Goal: Task Accomplishment & Management: Manage account settings

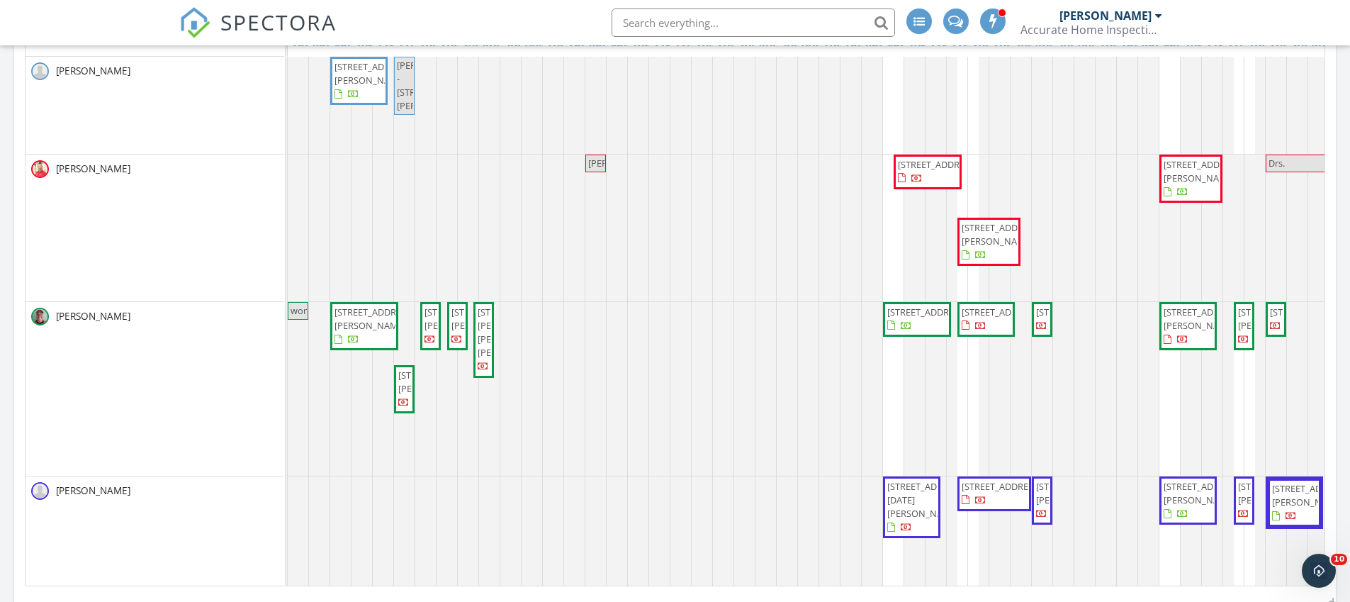
click at [925, 171] on span "9894 SW Eastbrook Cir, Port St. Lucie 34987" at bounding box center [937, 164] width 79 height 13
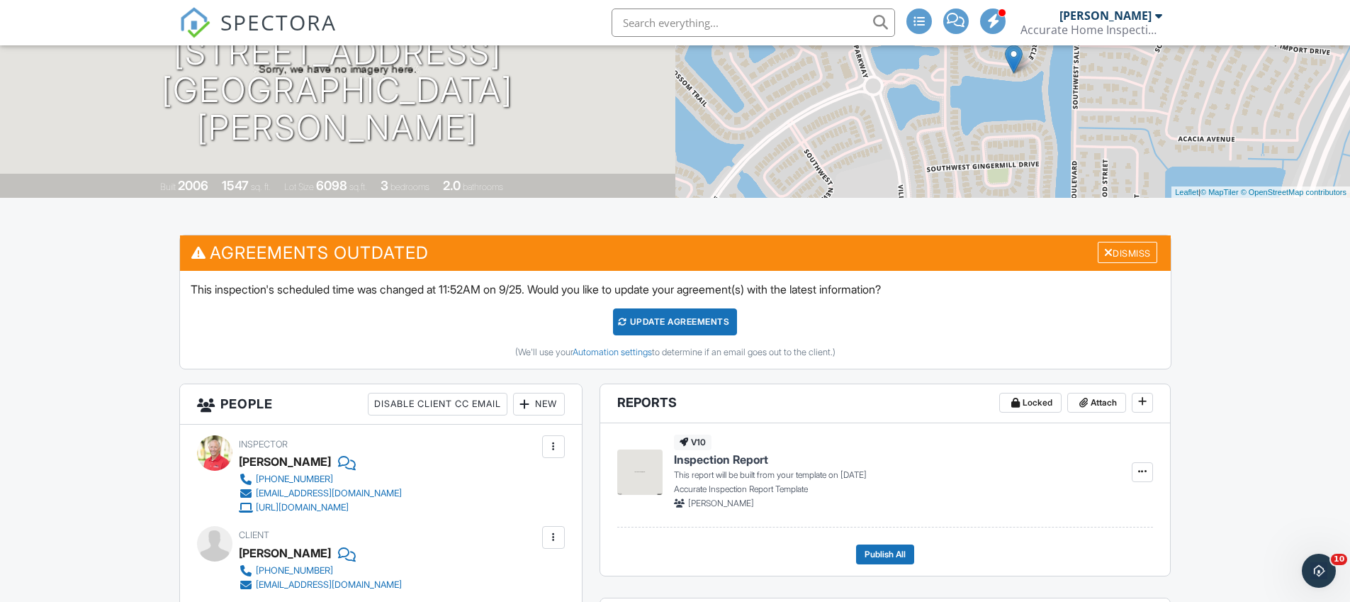
scroll to position [174, 0]
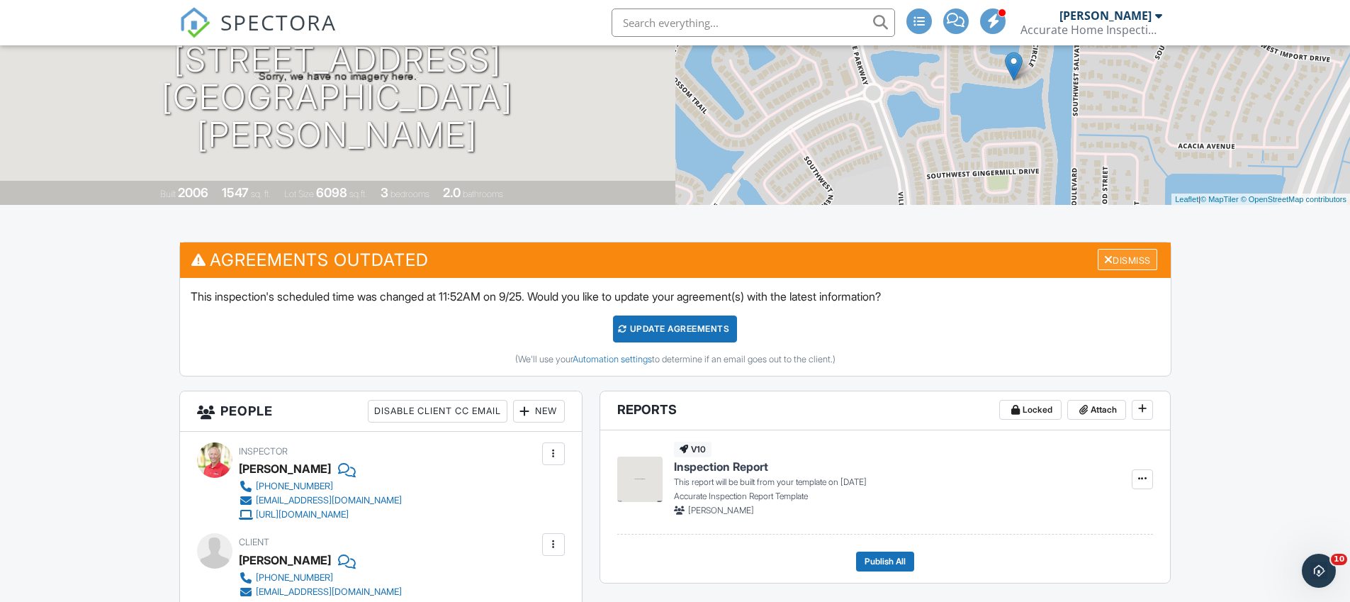
click at [1108, 261] on div "Dismiss" at bounding box center [1128, 260] width 60 height 22
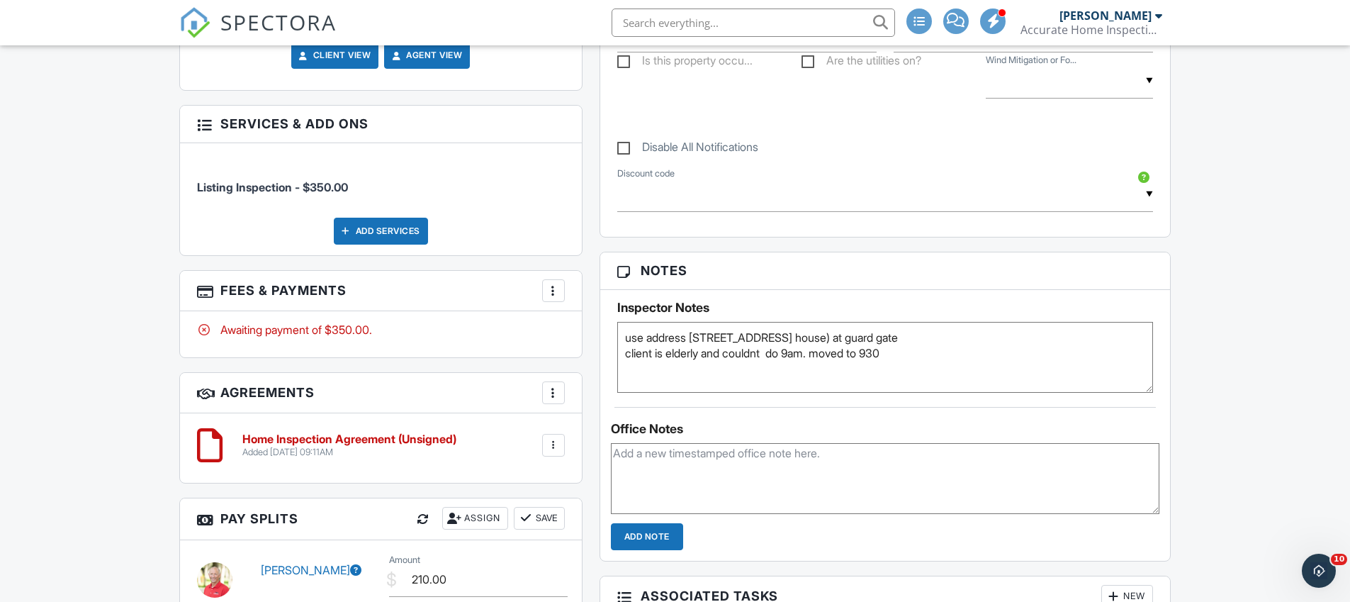
scroll to position [773, 0]
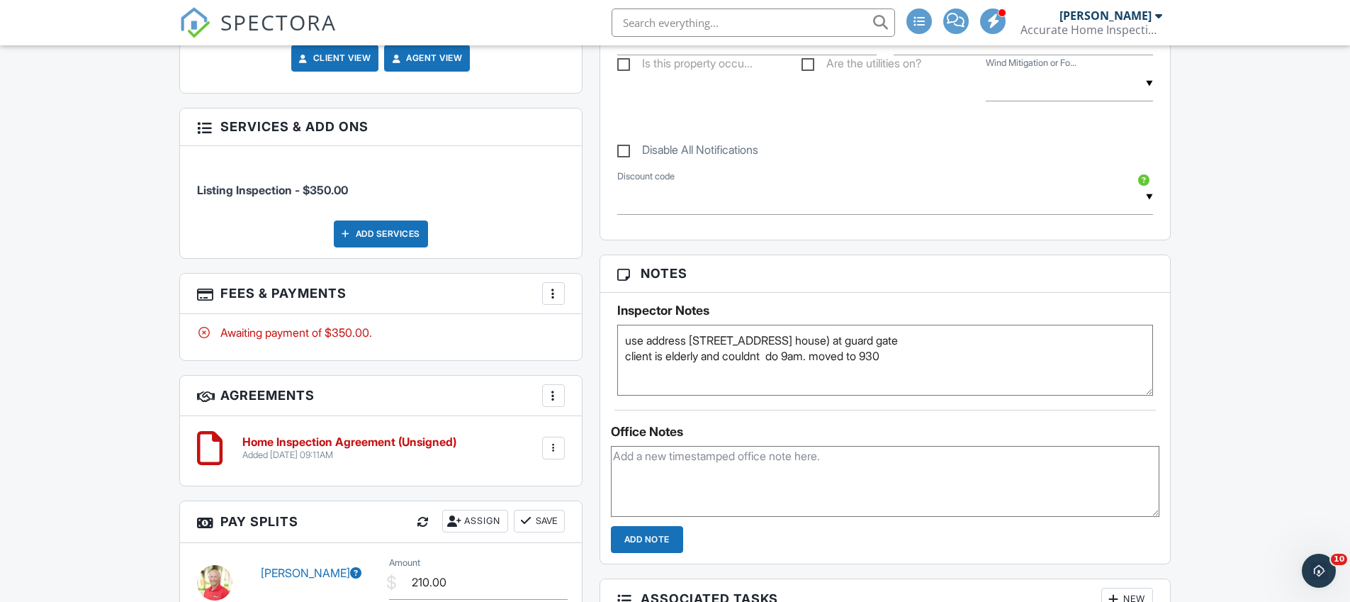
click at [942, 366] on textarea "use address [STREET_ADDRESS] house) at guard gate client is elderly and couldnt…" at bounding box center [885, 360] width 536 height 71
click at [195, 24] on img at bounding box center [194, 22] width 31 height 31
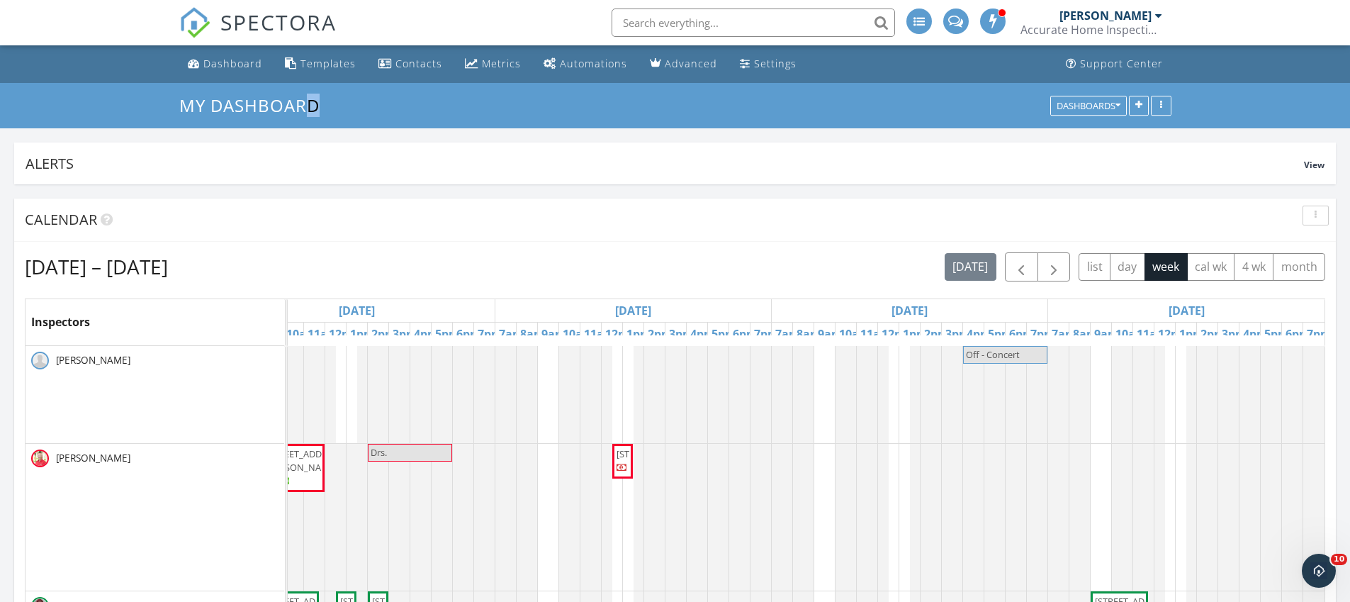
drag, startPoint x: 157, startPoint y: 93, endPoint x: 366, endPoint y: 131, distance: 211.8
click at [371, 167] on div "Alerts" at bounding box center [665, 163] width 1278 height 19
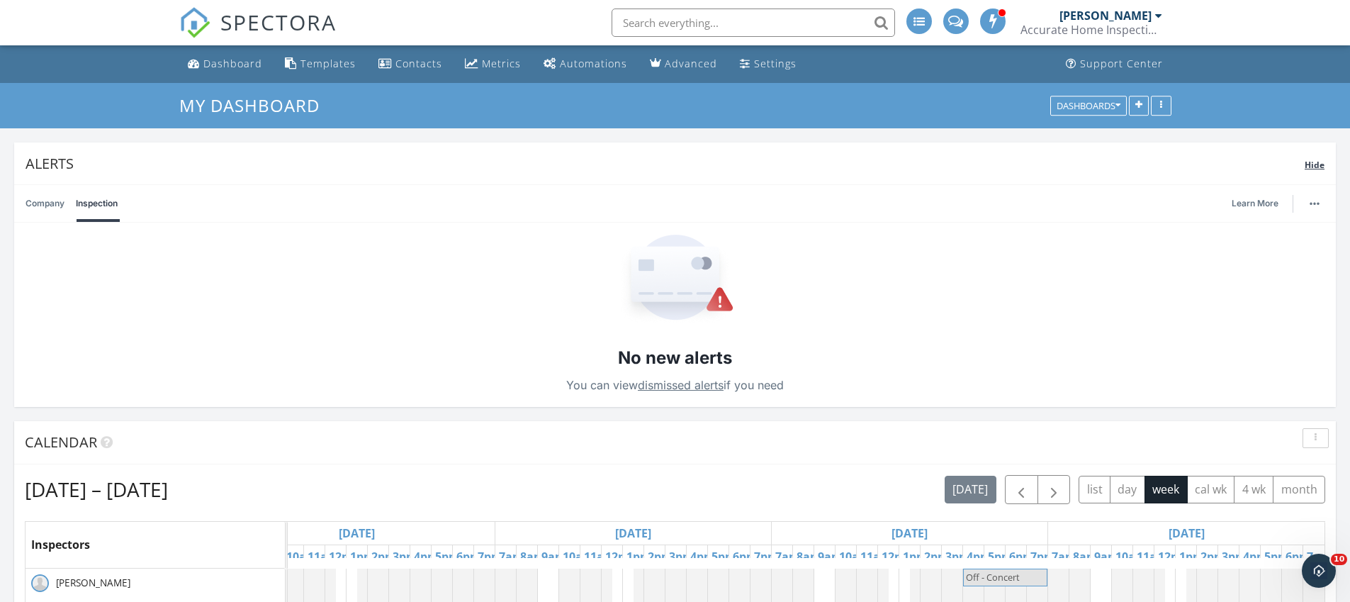
click at [366, 170] on div "Alerts" at bounding box center [665, 163] width 1279 height 19
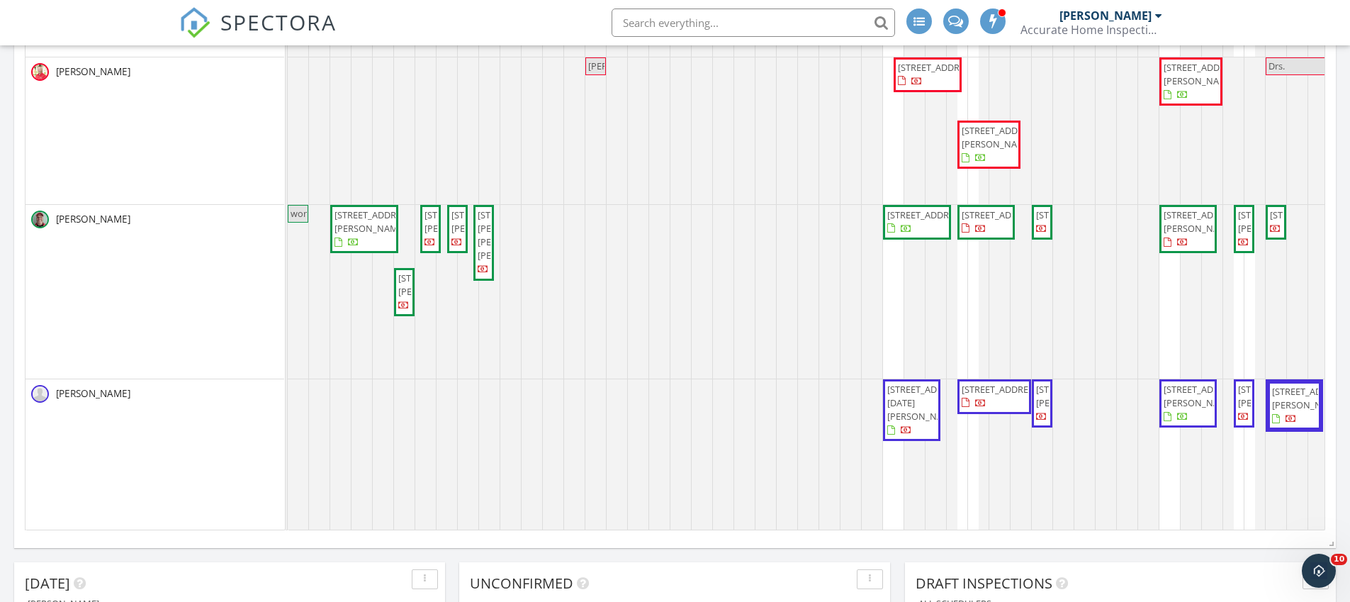
scroll to position [9, 0]
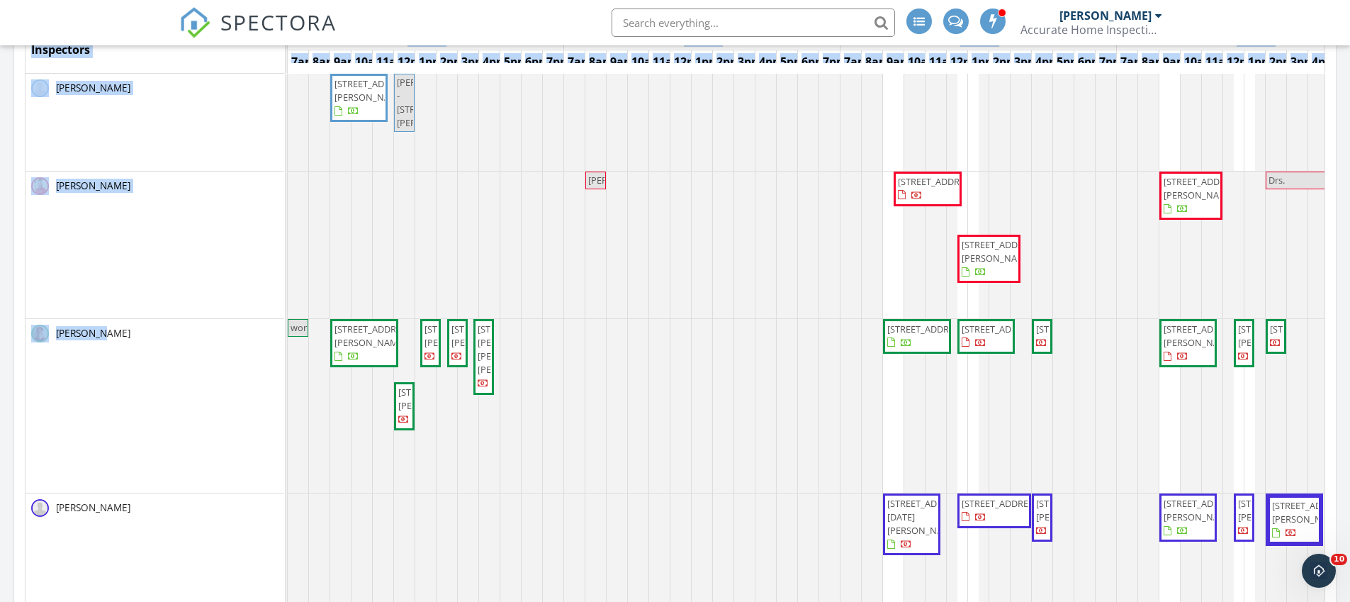
drag, startPoint x: 18, startPoint y: 321, endPoint x: 179, endPoint y: 388, distance: 173.4
click at [179, 388] on div "Sep 27 – Oct 3, 2025 today list day week cal wk 4 wk month Inspectors Sat 9/27 …" at bounding box center [675, 292] width 1322 height 644
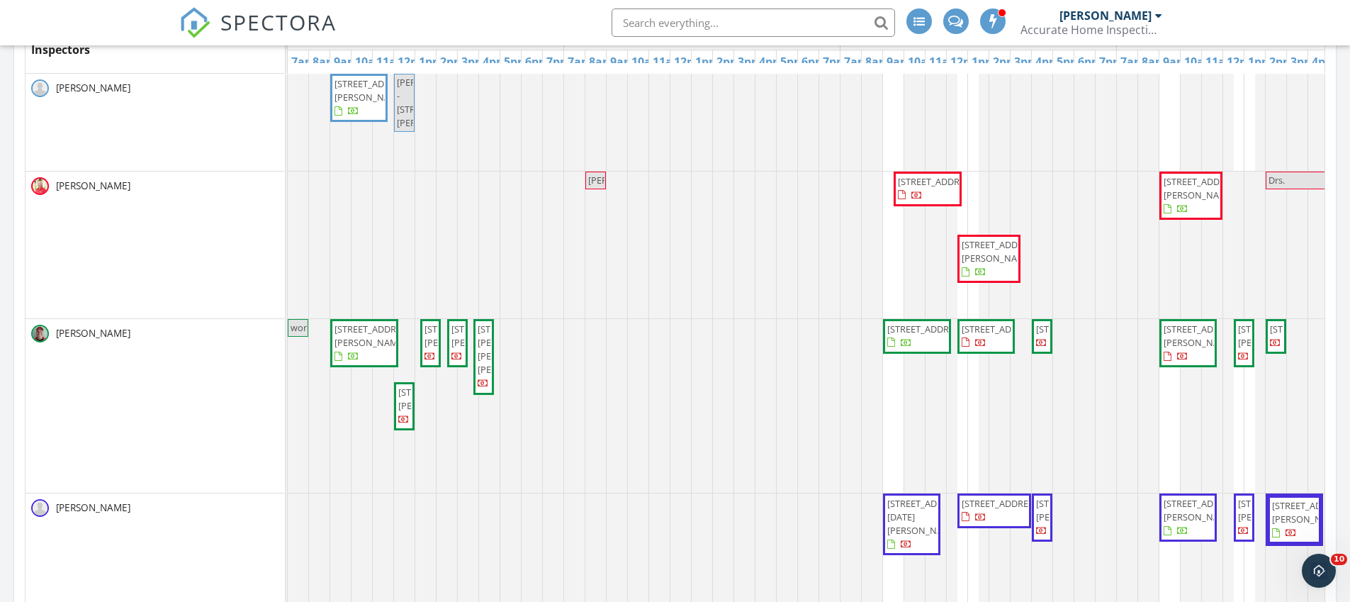
click at [179, 388] on div "[PERSON_NAME]" at bounding box center [155, 406] width 259 height 174
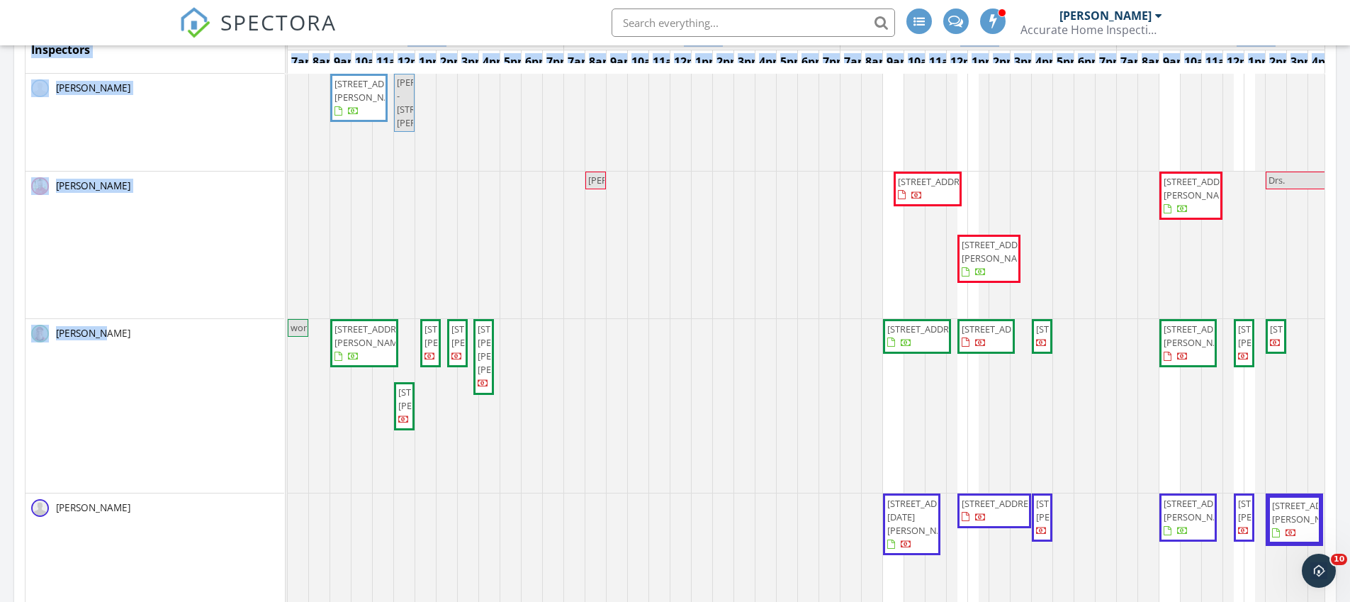
drag, startPoint x: 177, startPoint y: 393, endPoint x: 21, endPoint y: 332, distance: 168.0
click at [21, 332] on div "Sep 27 – Oct 3, 2025 today list day week cal wk 4 wk month Inspectors Sat 9/27 …" at bounding box center [675, 292] width 1322 height 644
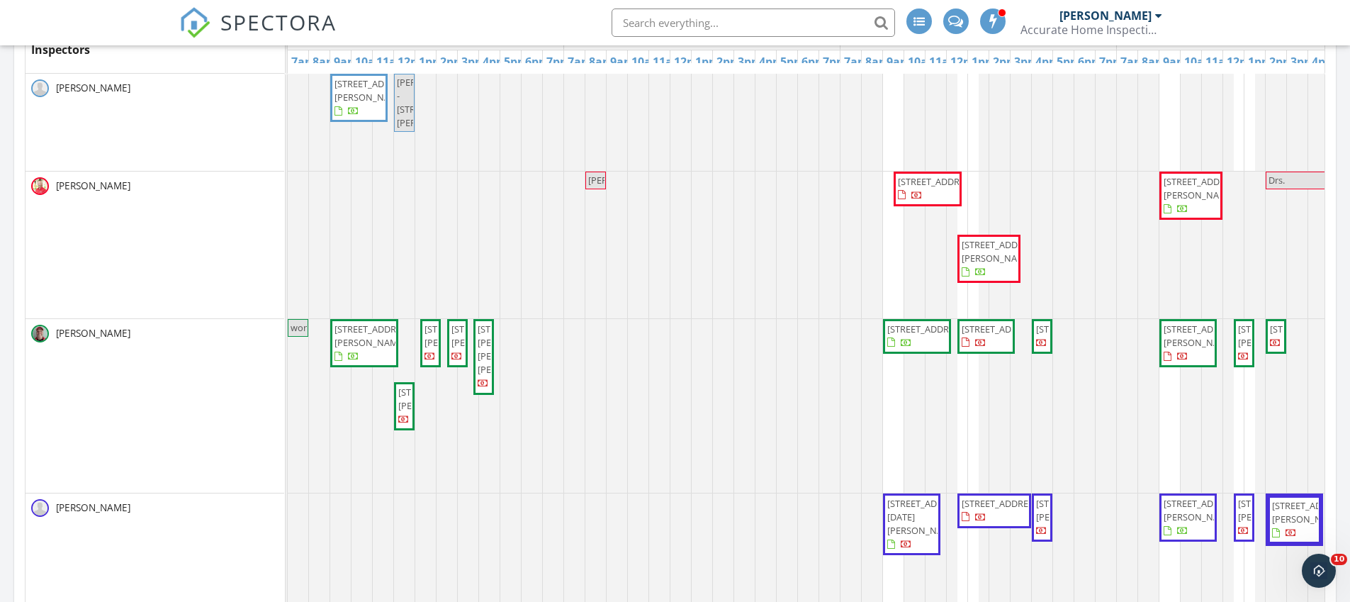
click at [120, 373] on div "[PERSON_NAME]" at bounding box center [155, 406] width 259 height 174
drag, startPoint x: 136, startPoint y: 344, endPoint x: 43, endPoint y: 337, distance: 93.8
click at [43, 337] on div "[PERSON_NAME]" at bounding box center [155, 333] width 259 height 29
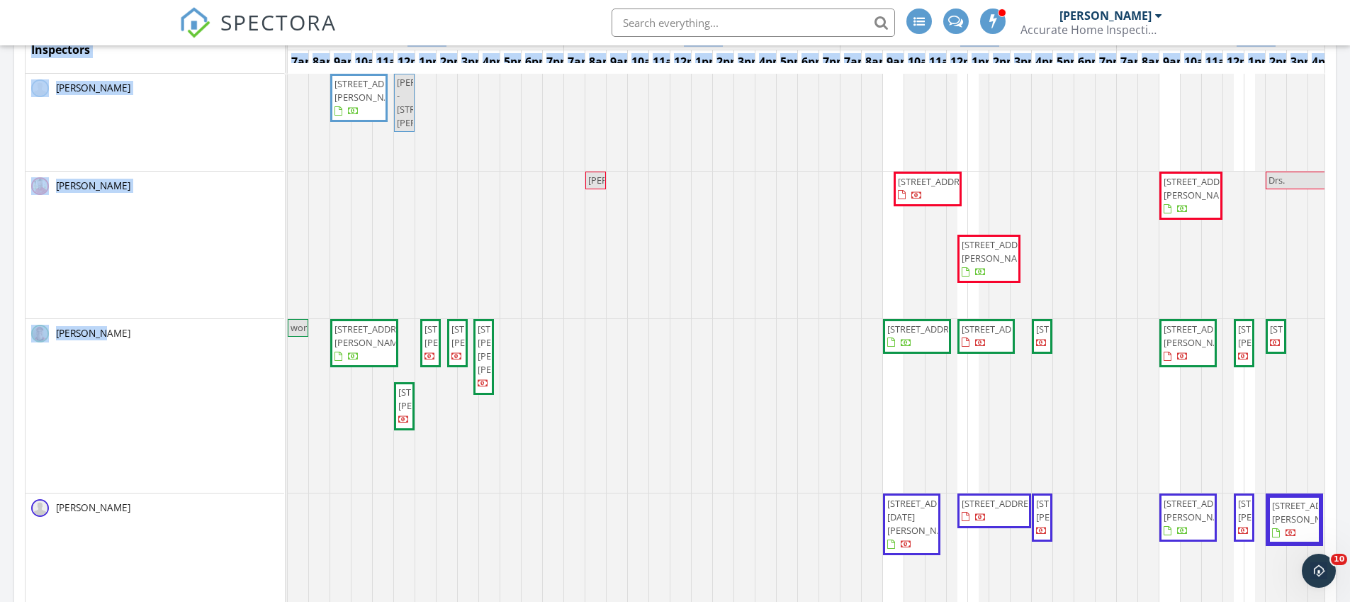
drag, startPoint x: 17, startPoint y: 325, endPoint x: 88, endPoint y: 363, distance: 80.5
click at [88, 363] on div "Sep 27 – Oct 3, 2025 today list day week cal wk 4 wk month Inspectors Sat 9/27 …" at bounding box center [675, 292] width 1322 height 644
drag, startPoint x: 162, startPoint y: 400, endPoint x: 9, endPoint y: 335, distance: 166.1
click at [9, 335] on div "Today Kyle Nicholson 9:00 am 541 SW Nadell Ct, Port St. Lucie, FL 34953 Kyle Ni…" at bounding box center [675, 574] width 1350 height 1325
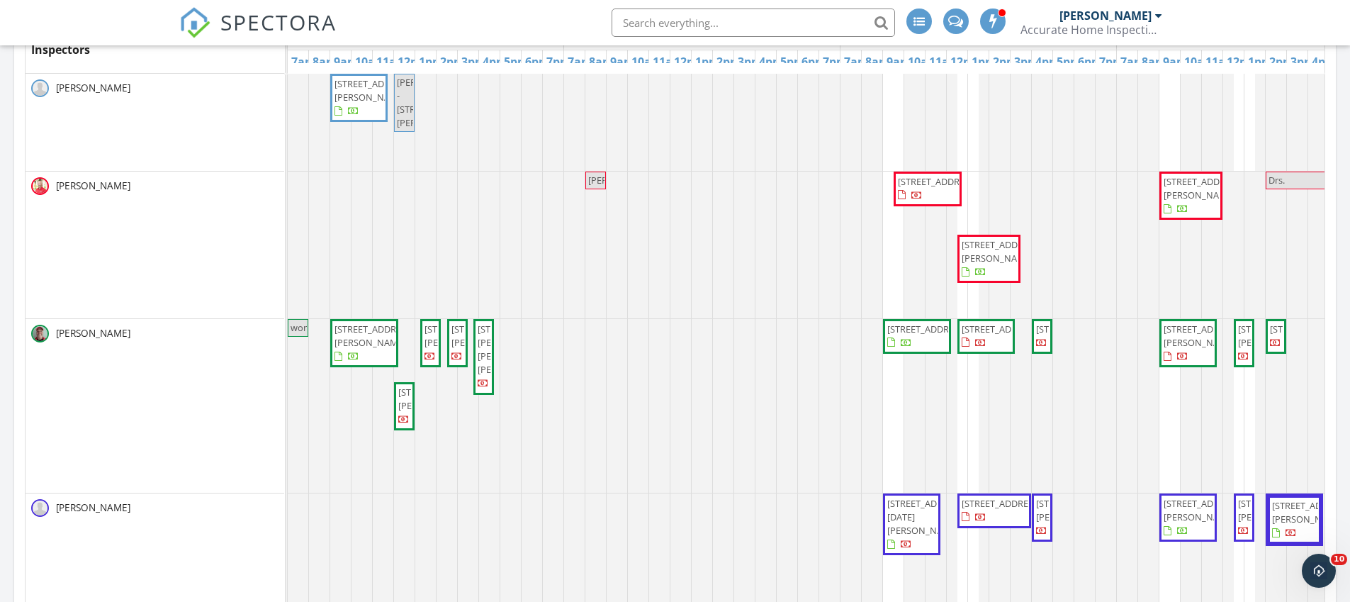
click at [11, 335] on div "Today Kyle Nicholson 9:00 am 541 SW Nadell Ct, Port St. Lucie, FL 34953 Kyle Ni…" at bounding box center [675, 574] width 1350 height 1325
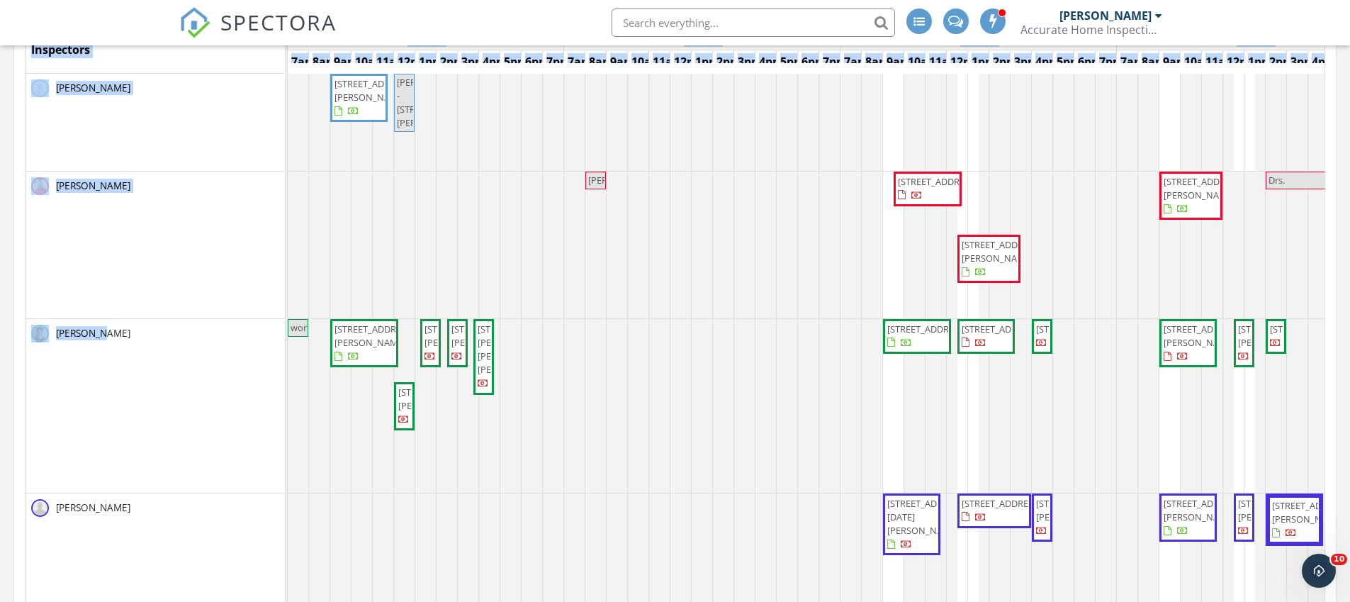
drag, startPoint x: 16, startPoint y: 326, endPoint x: 83, endPoint y: 356, distance: 73.6
click at [83, 356] on div "Sep 27 – Oct 3, 2025 today list day week cal wk 4 wk month Inspectors Sat 9/27 …" at bounding box center [675, 292] width 1322 height 644
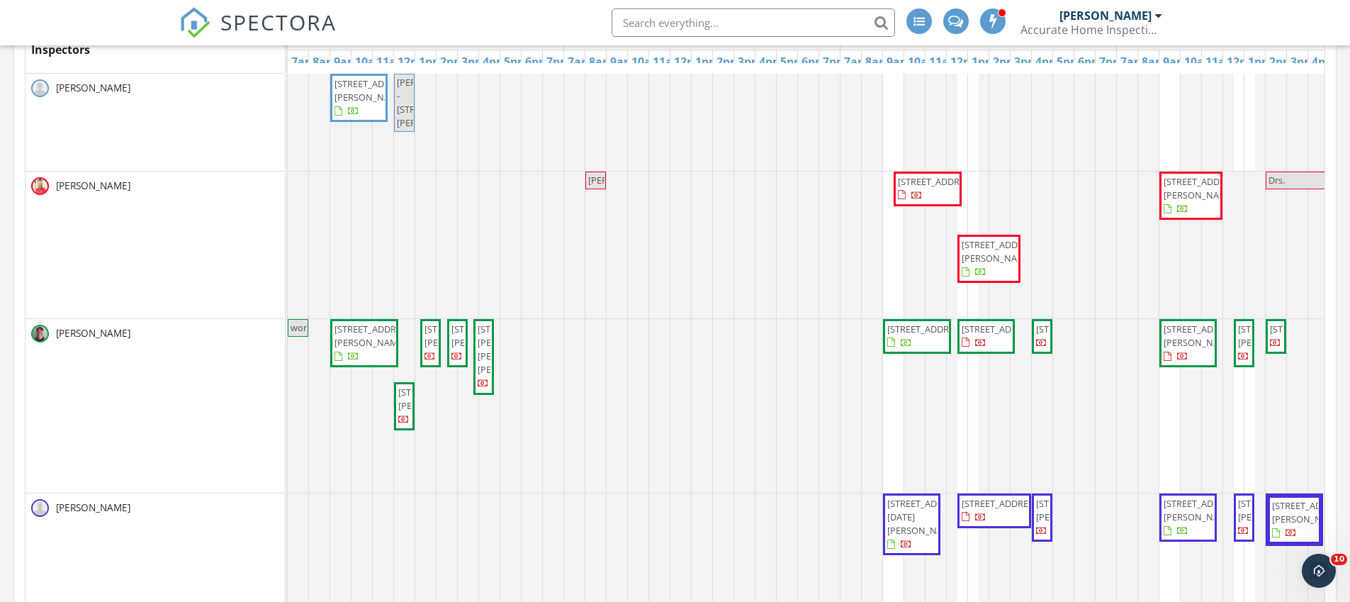
click at [98, 385] on div "[PERSON_NAME]" at bounding box center [155, 406] width 259 height 174
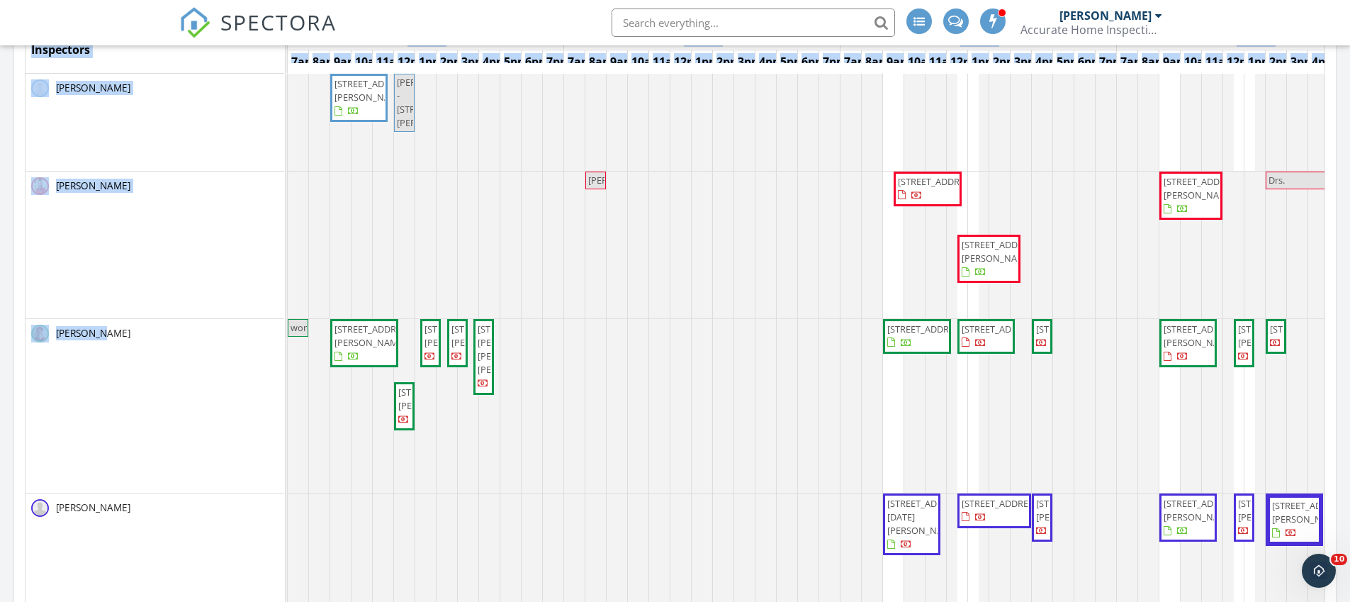
drag, startPoint x: 18, startPoint y: 326, endPoint x: 128, endPoint y: 378, distance: 120.8
click at [128, 378] on div "Sep 27 – Oct 3, 2025 today list day week cal wk 4 wk month Inspectors Sat 9/27 …" at bounding box center [675, 292] width 1322 height 644
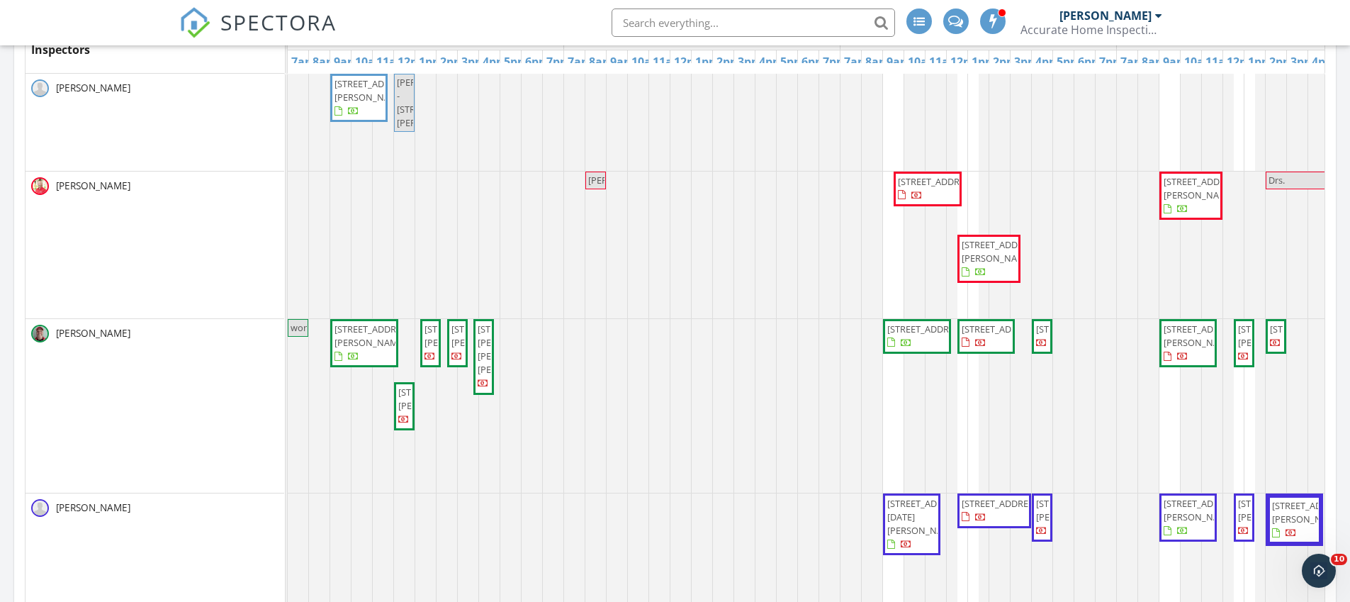
click at [128, 378] on div "[PERSON_NAME]" at bounding box center [155, 406] width 259 height 174
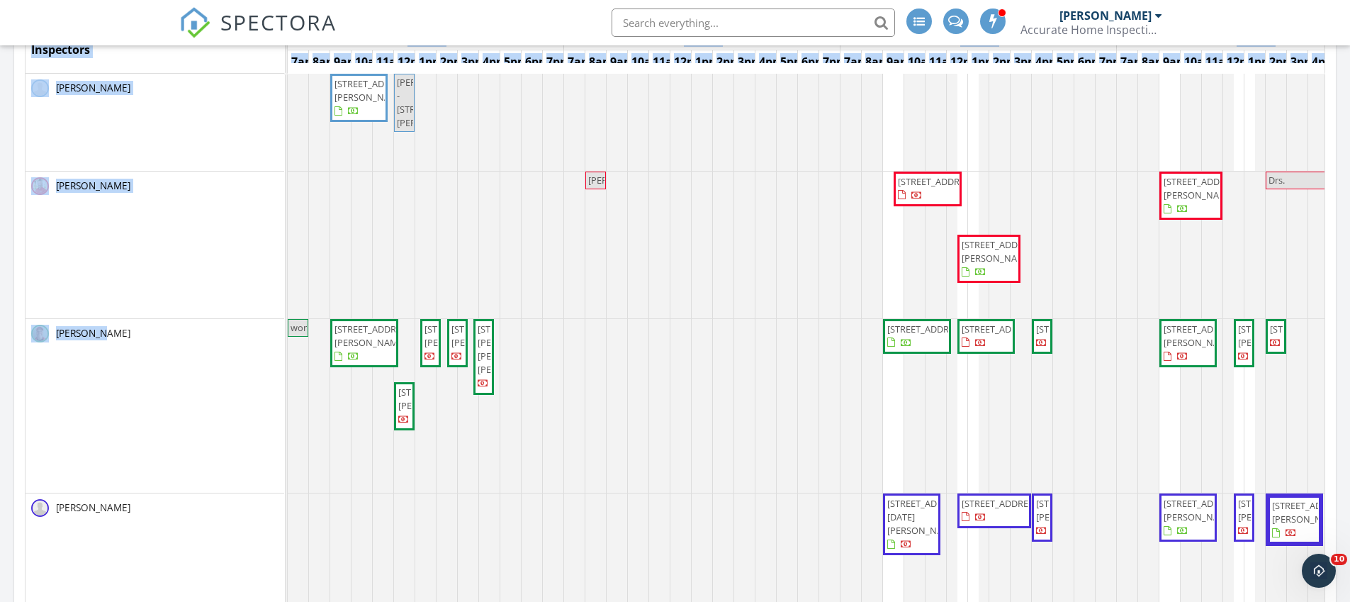
drag, startPoint x: 145, startPoint y: 340, endPoint x: 16, endPoint y: 333, distance: 129.9
click at [16, 333] on div "Sep 27 – Oct 3, 2025 today list day week cal wk 4 wk month Inspectors Sat 9/27 …" at bounding box center [675, 292] width 1322 height 644
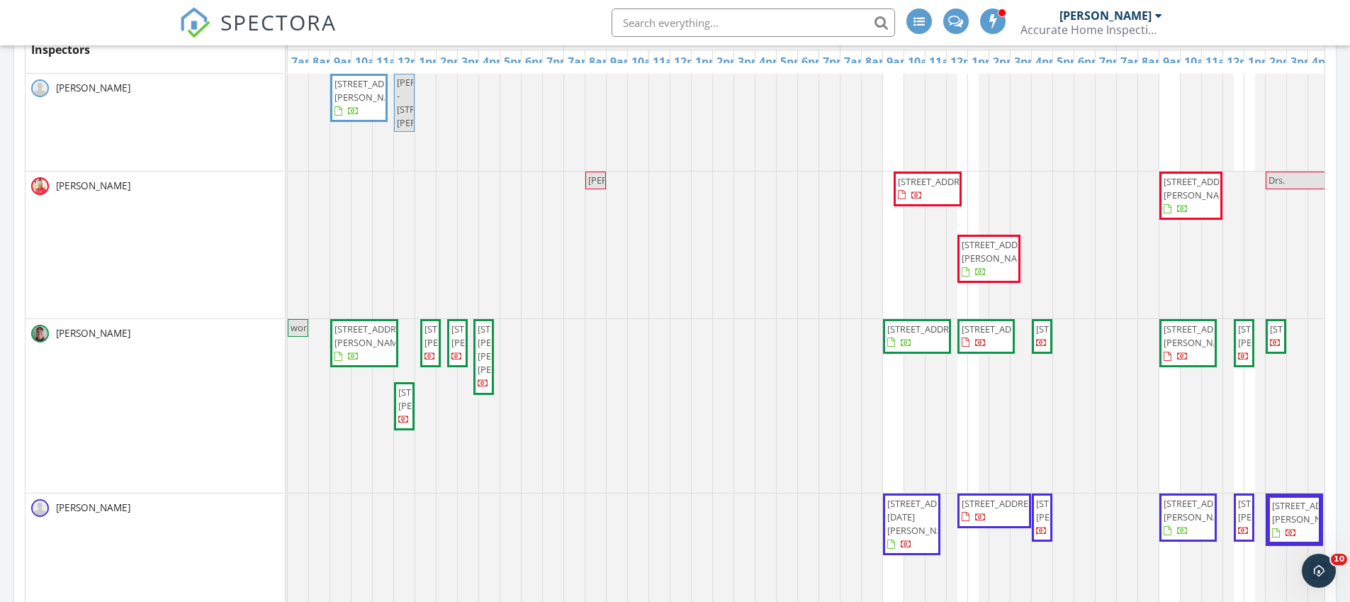
click at [16, 333] on div "Sep 27 – Oct 3, 2025 today list day week cal wk 4 wk month Inspectors Sat 9/27 …" at bounding box center [675, 292] width 1322 height 644
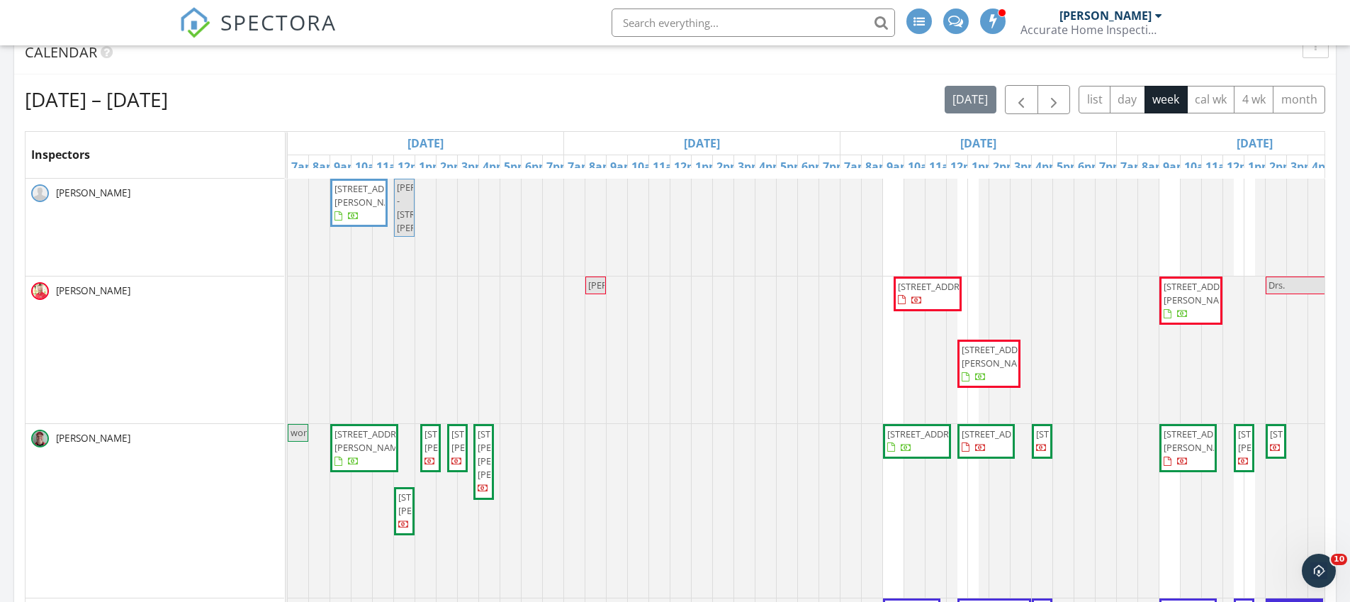
scroll to position [164, 0]
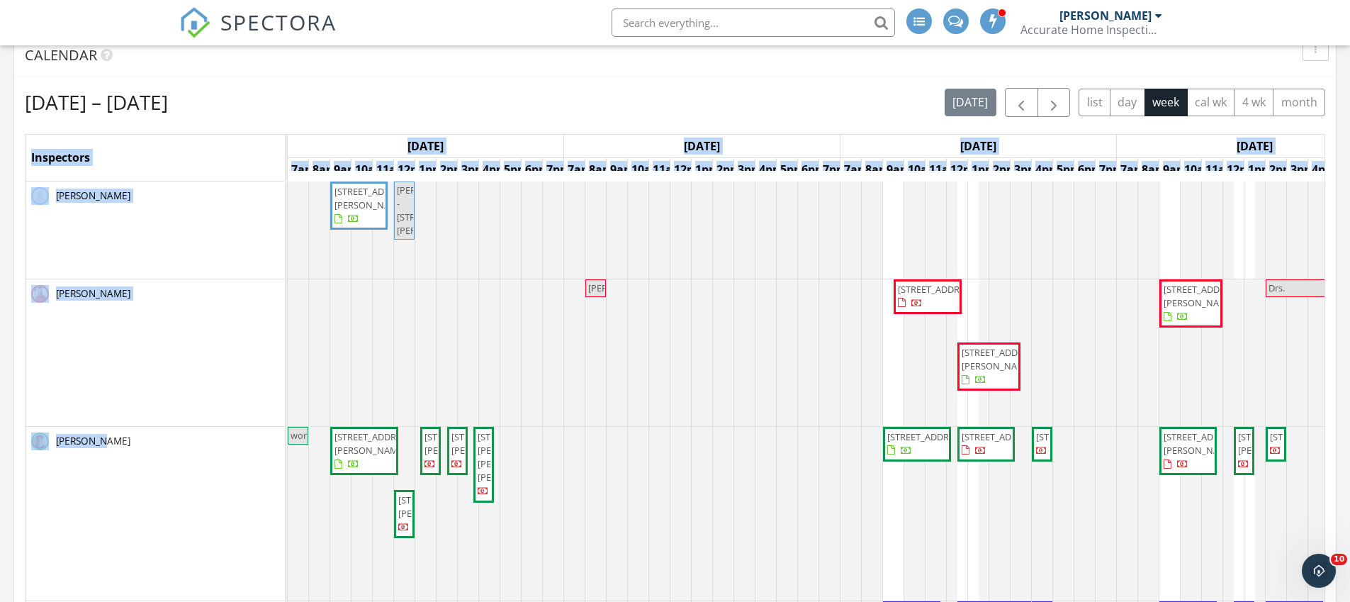
drag, startPoint x: 162, startPoint y: 497, endPoint x: 23, endPoint y: 437, distance: 151.7
click at [23, 437] on div "Sep 27 – Oct 3, 2025 today list day week cal wk 4 wk month Inspectors Sat 9/27 …" at bounding box center [675, 399] width 1322 height 644
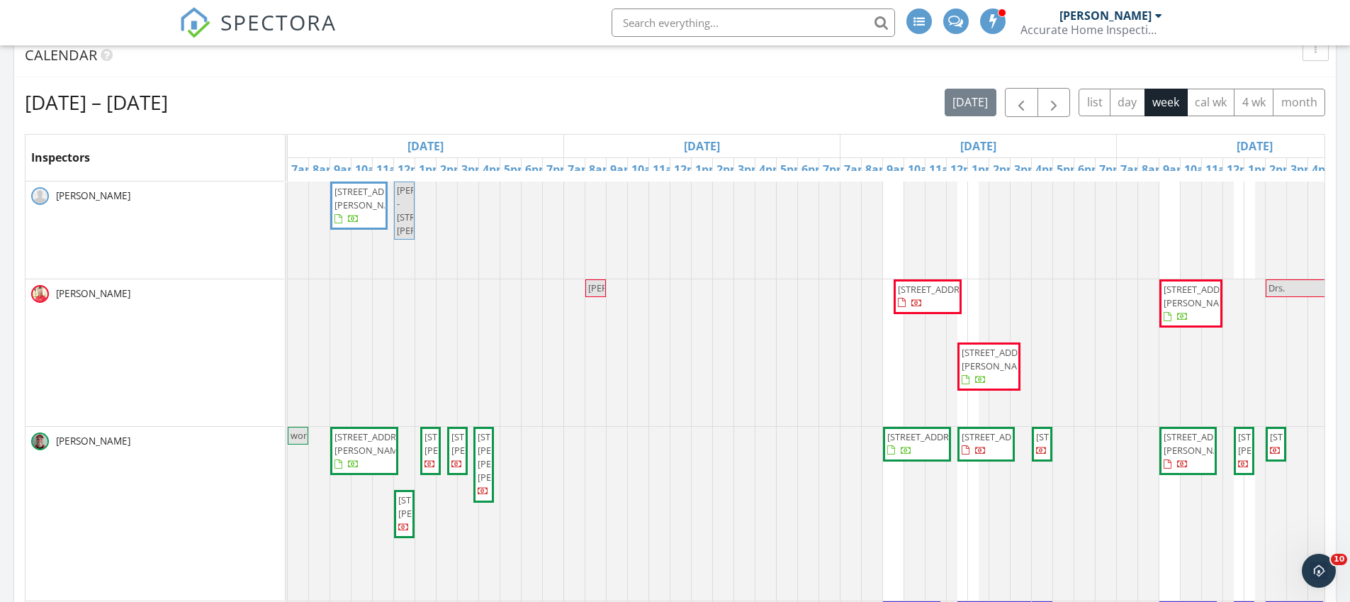
click at [23, 437] on div "Sep 27 – Oct 3, 2025 today list day week cal wk 4 wk month Inspectors Sat 9/27 …" at bounding box center [675, 399] width 1322 height 644
drag, startPoint x: 144, startPoint y: 459, endPoint x: 55, endPoint y: 475, distance: 90.6
click at [55, 475] on div "[PERSON_NAME]" at bounding box center [155, 514] width 259 height 174
click at [57, 478] on div "[PERSON_NAME]" at bounding box center [155, 514] width 259 height 174
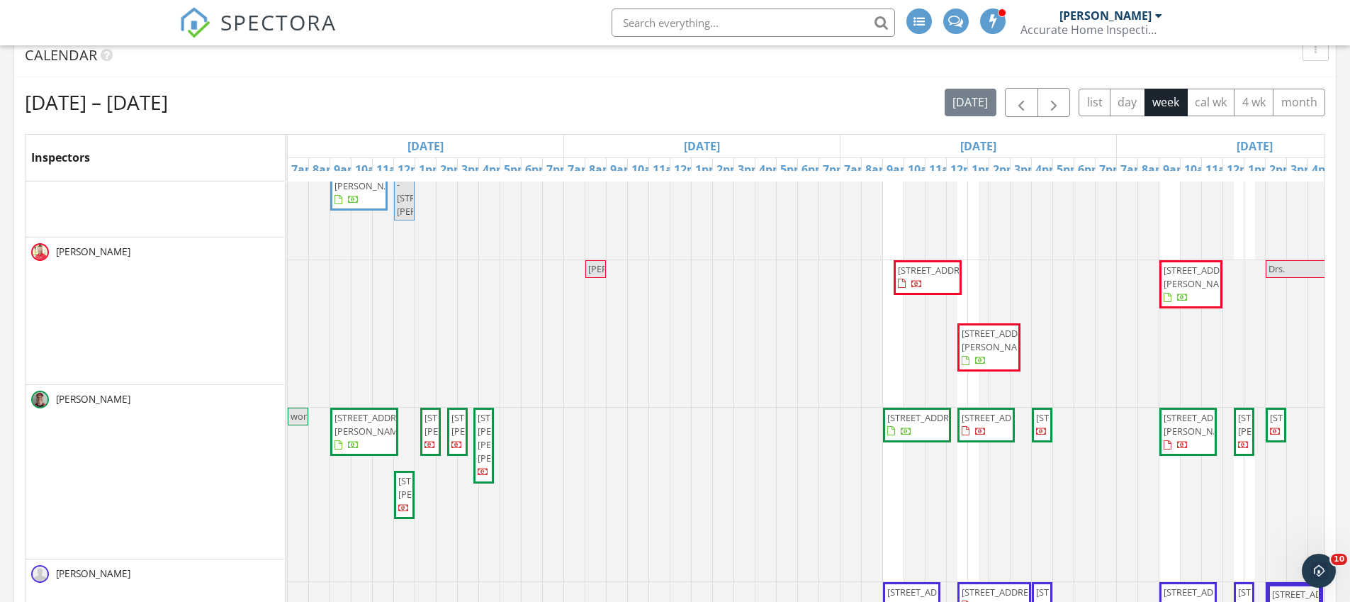
scroll to position [52, 0]
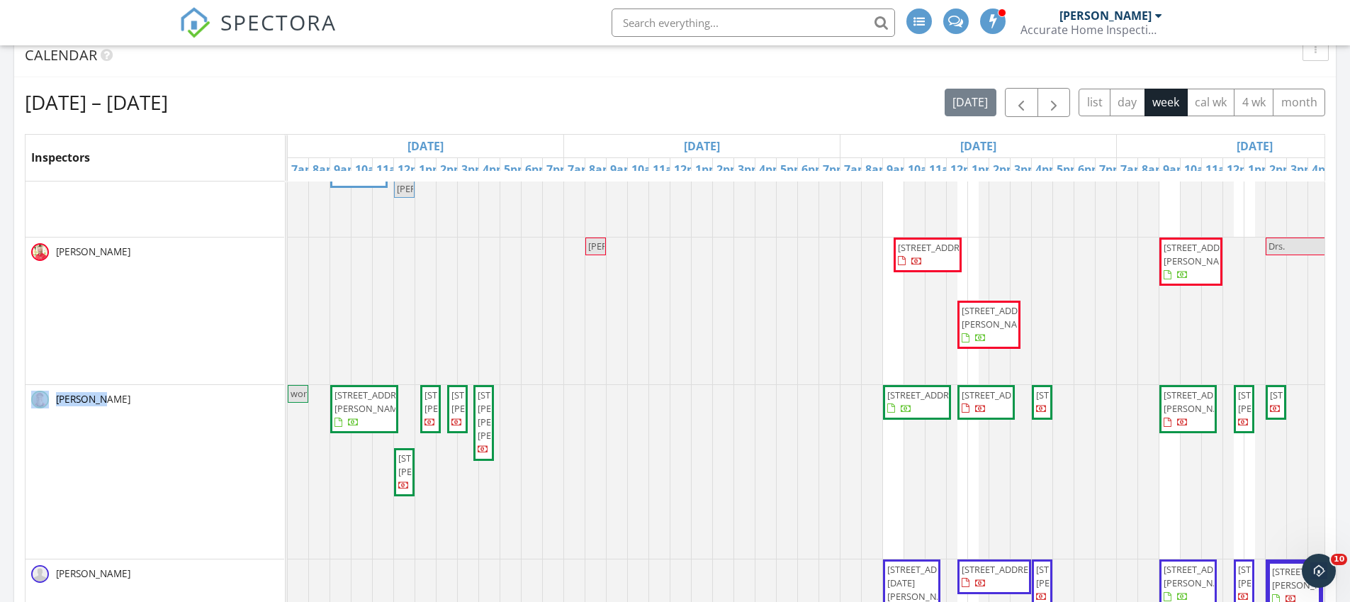
drag, startPoint x: 111, startPoint y: 388, endPoint x: 47, endPoint y: 376, distance: 64.2
click at [47, 385] on div "[PERSON_NAME]" at bounding box center [155, 399] width 259 height 29
drag, startPoint x: 129, startPoint y: 390, endPoint x: 25, endPoint y: 395, distance: 104.3
click at [26, 395] on div "[PERSON_NAME]" at bounding box center [155, 399] width 259 height 29
click at [85, 444] on div "[PERSON_NAME]" at bounding box center [155, 472] width 259 height 174
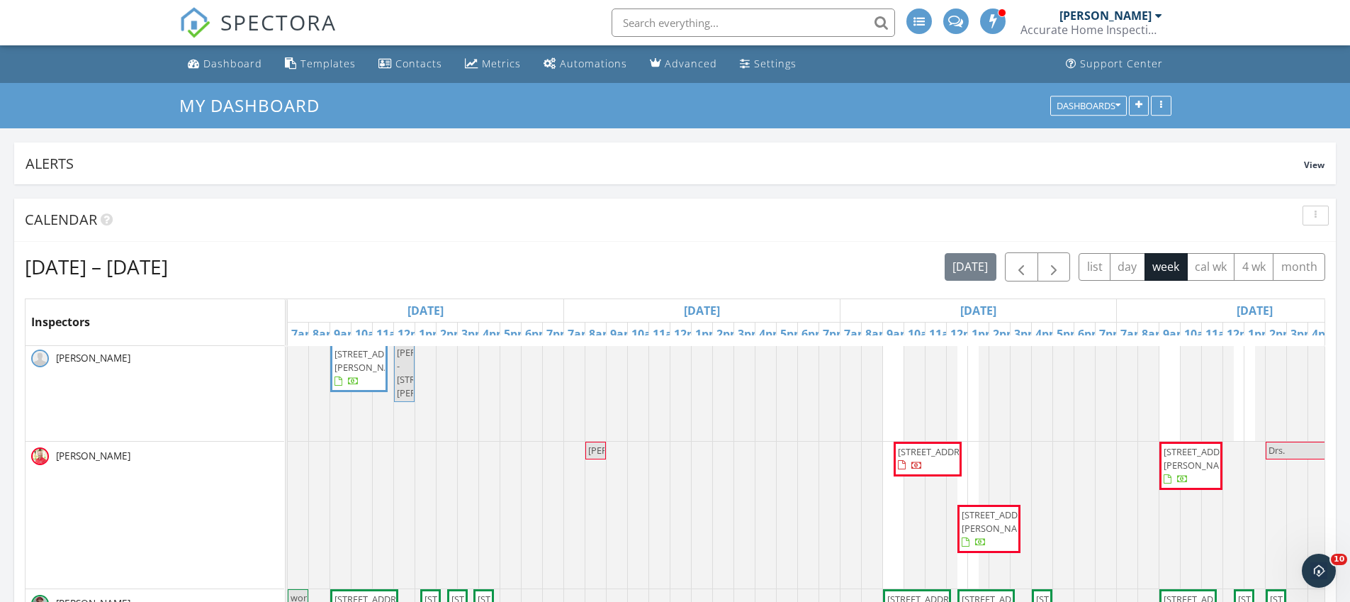
scroll to position [3, 0]
click at [219, 67] on div "Dashboard" at bounding box center [232, 63] width 59 height 13
click at [949, 376] on span "1281 SE [STREET_ADDRESS]" at bounding box center [958, 362] width 79 height 26
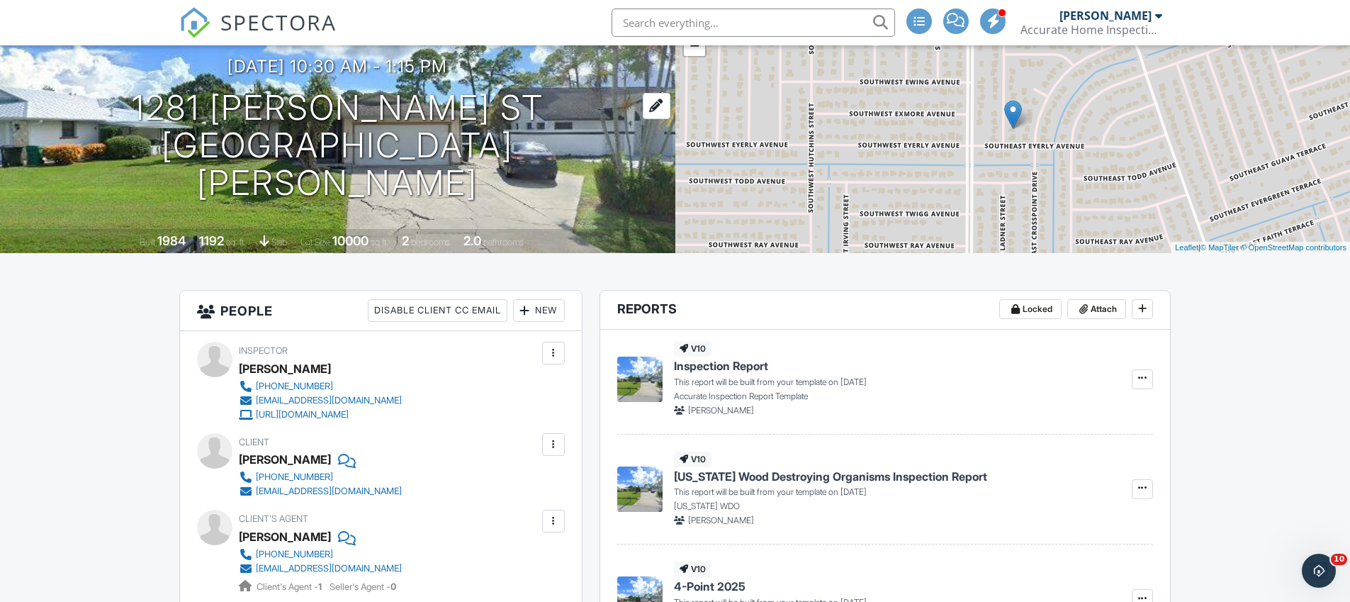
scroll to position [96, 0]
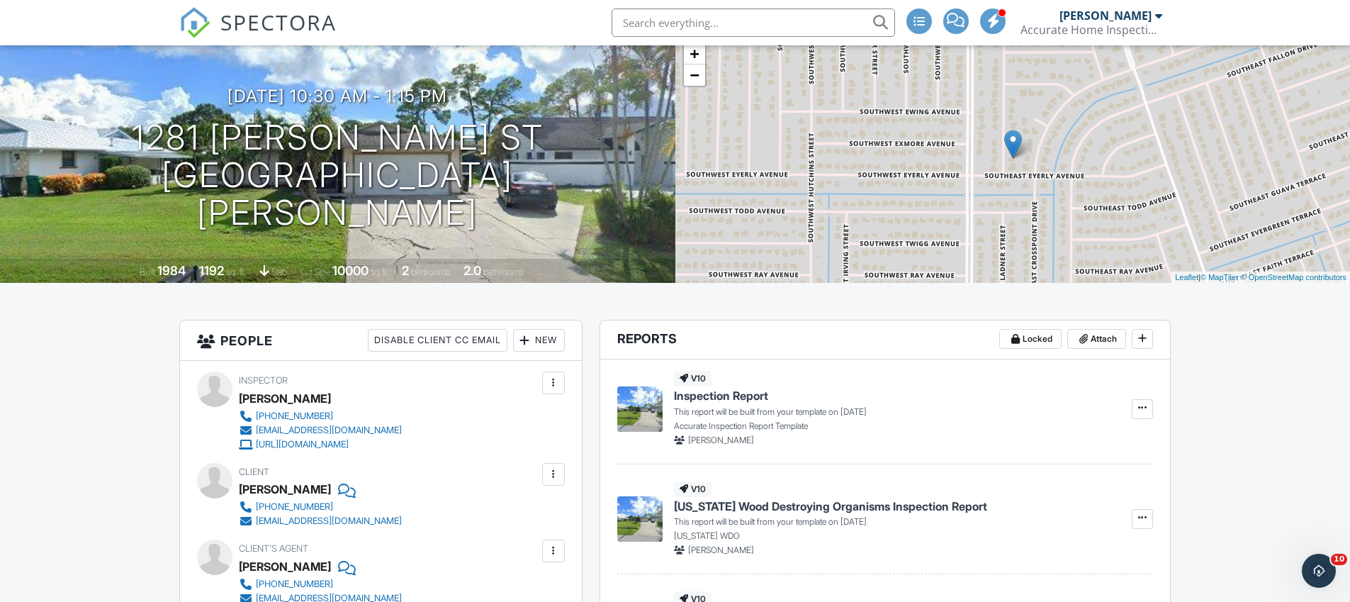
click at [202, 18] on img at bounding box center [194, 22] width 31 height 31
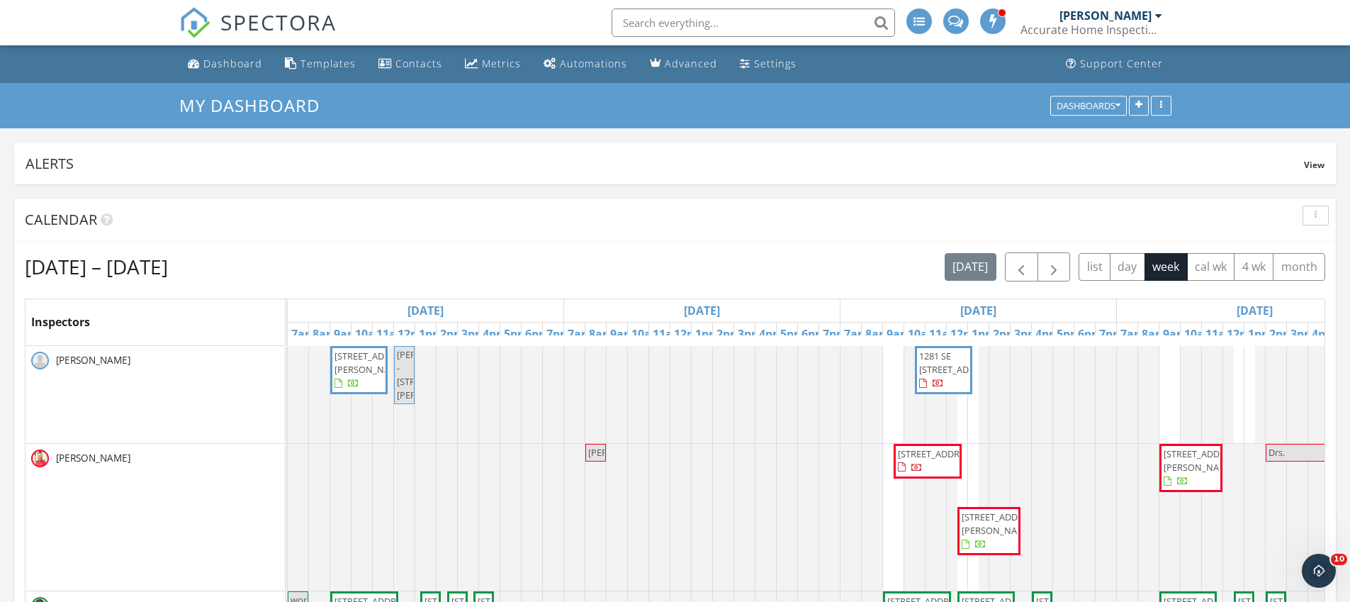
drag, startPoint x: 9, startPoint y: 134, endPoint x: 293, endPoint y: 268, distance: 314.1
click at [293, 268] on div "[DATE] – [DATE] [DATE] list day week cal wk 4 wk month" at bounding box center [675, 266] width 1300 height 29
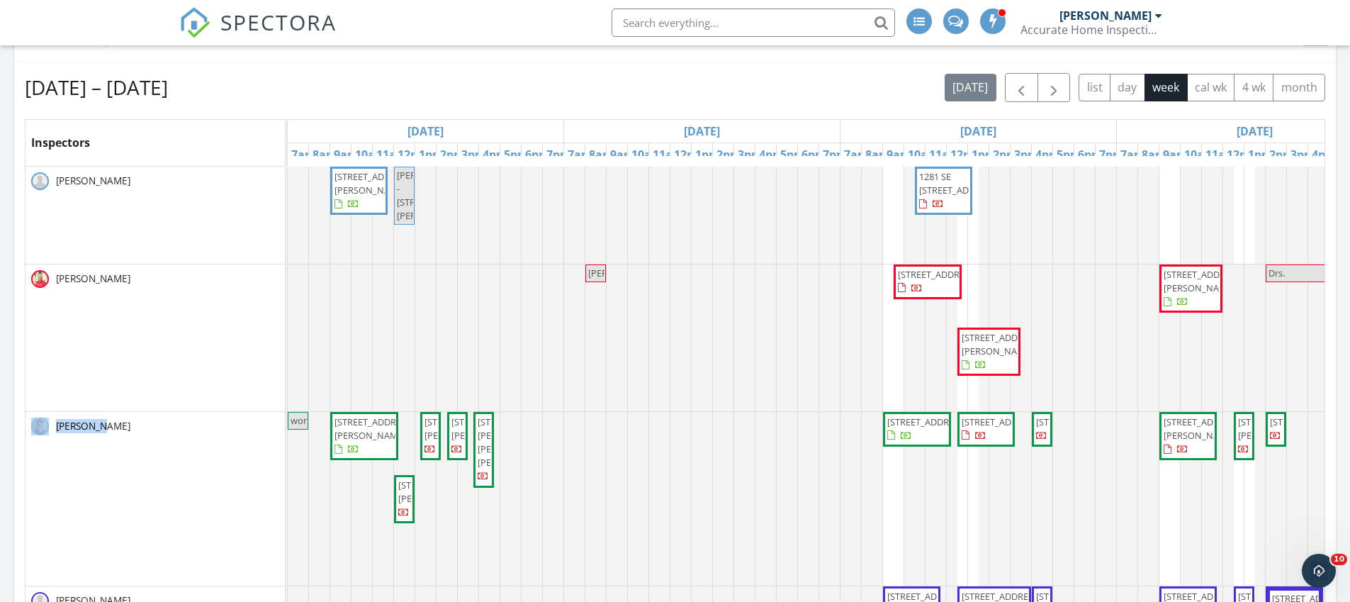
drag, startPoint x: 133, startPoint y: 430, endPoint x: 27, endPoint y: 433, distance: 105.6
click at [27, 433] on div "[PERSON_NAME]" at bounding box center [155, 426] width 259 height 29
click at [182, 496] on div "[PERSON_NAME]" at bounding box center [155, 499] width 259 height 174
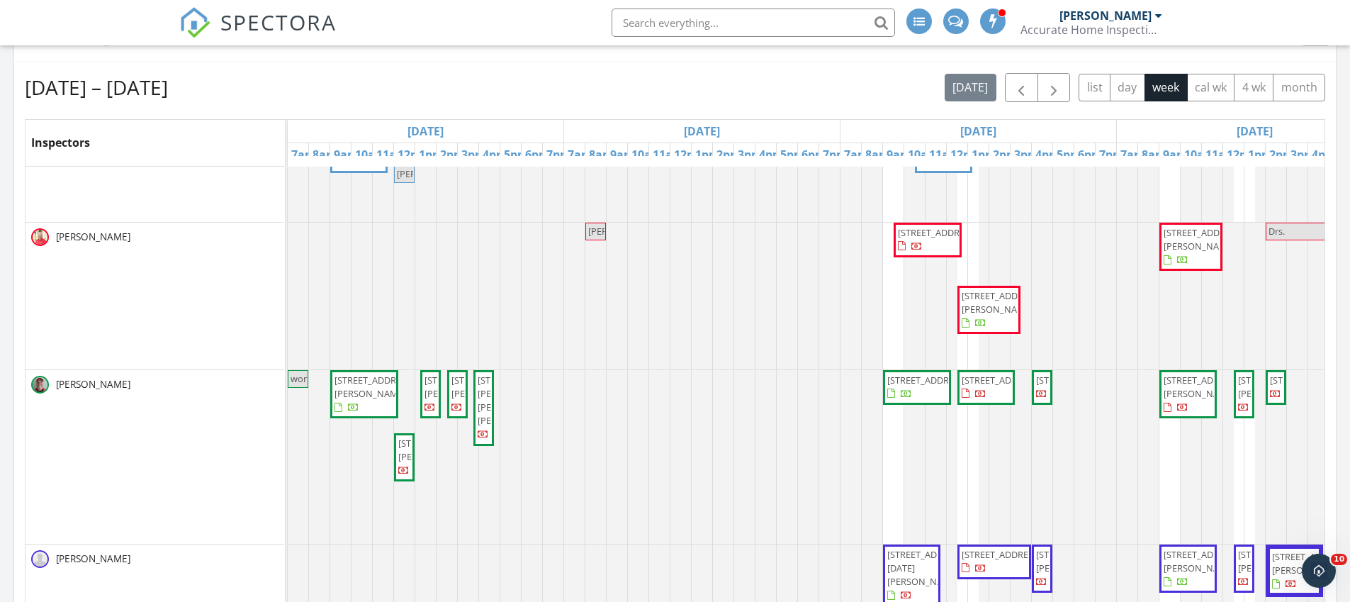
scroll to position [52, 0]
click at [216, 447] on div "[PERSON_NAME]" at bounding box center [155, 457] width 259 height 174
drag, startPoint x: 135, startPoint y: 375, endPoint x: 34, endPoint y: 373, distance: 100.6
click at [34, 376] on div "[PERSON_NAME]" at bounding box center [154, 385] width 247 height 18
click at [90, 408] on div "[PERSON_NAME]" at bounding box center [155, 457] width 259 height 174
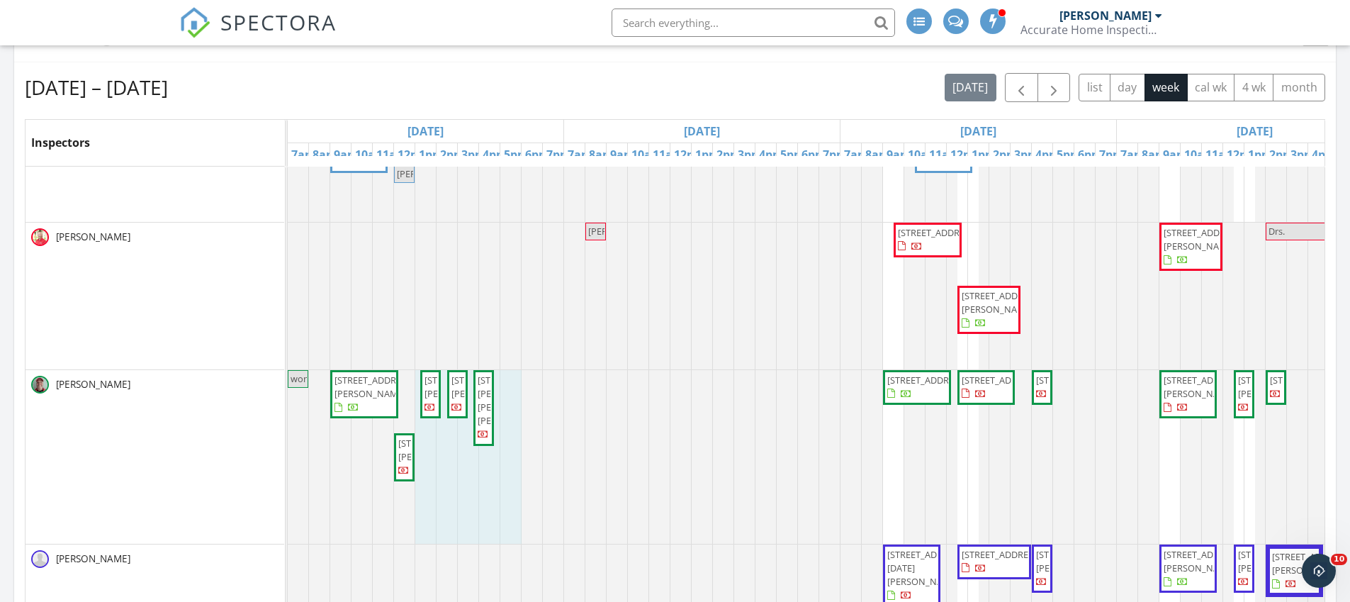
drag, startPoint x: 424, startPoint y: 494, endPoint x: 514, endPoint y: 479, distance: 90.5
click at [288, 479] on div at bounding box center [288, 457] width 0 height 174
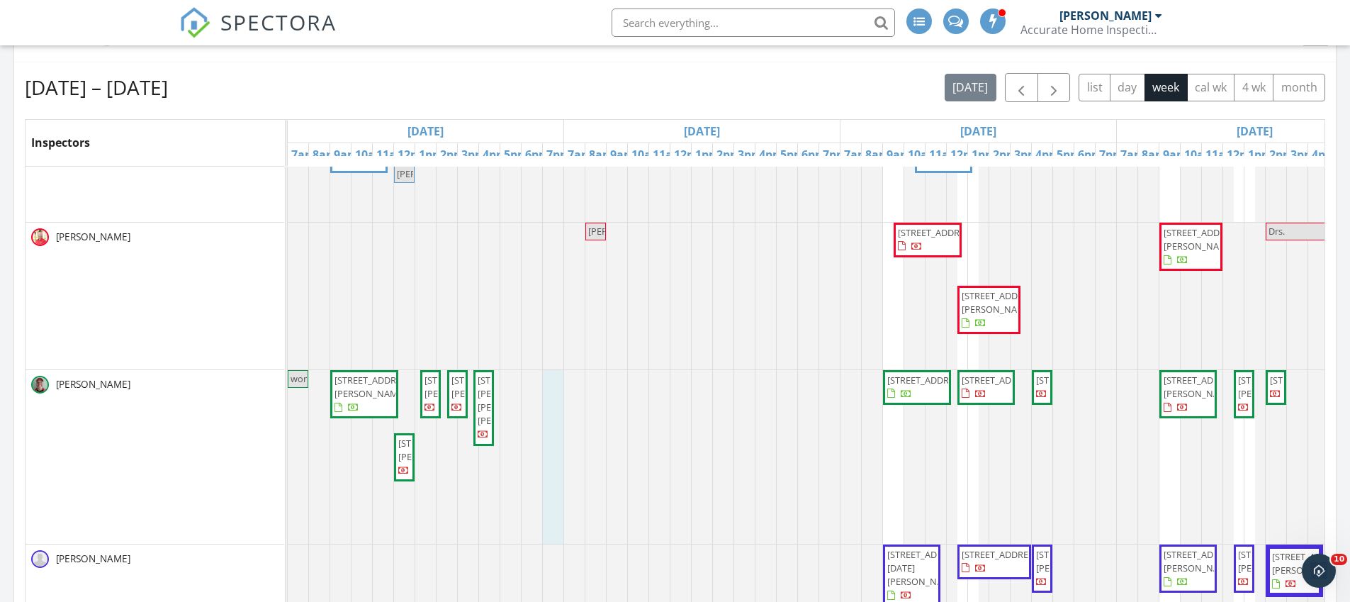
click at [288, 422] on div at bounding box center [288, 457] width 0 height 174
click at [532, 413] on link "Cancel" at bounding box center [551, 407] width 73 height 23
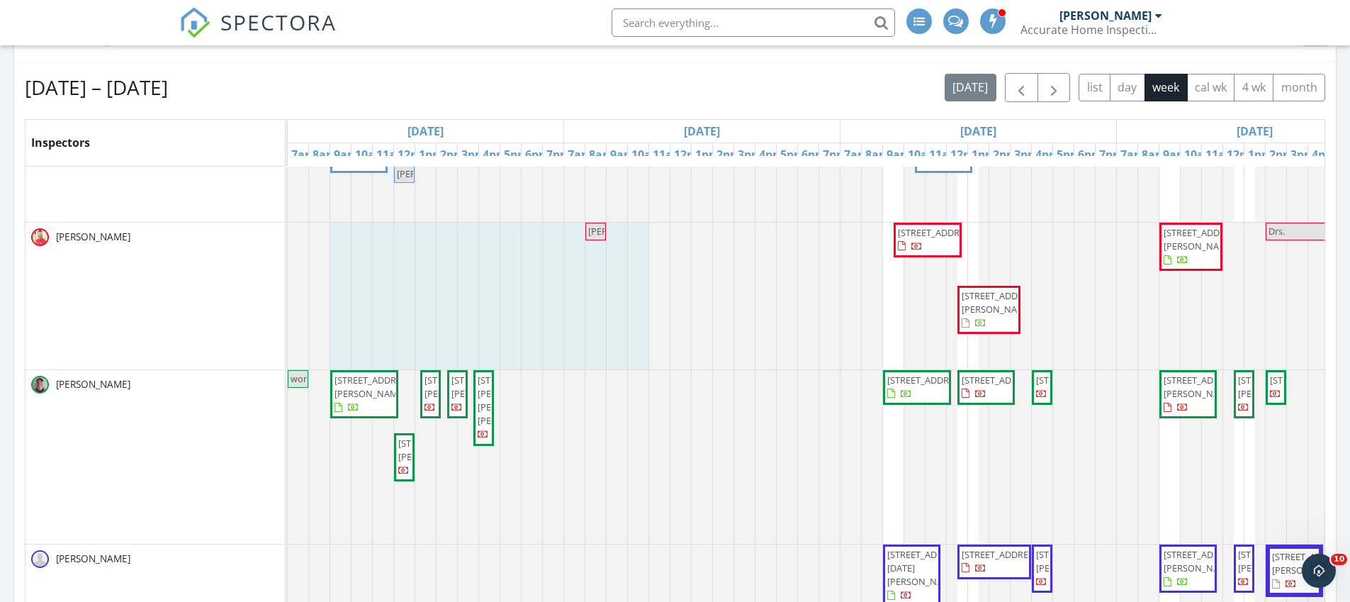
click at [288, 336] on div at bounding box center [288, 296] width 0 height 147
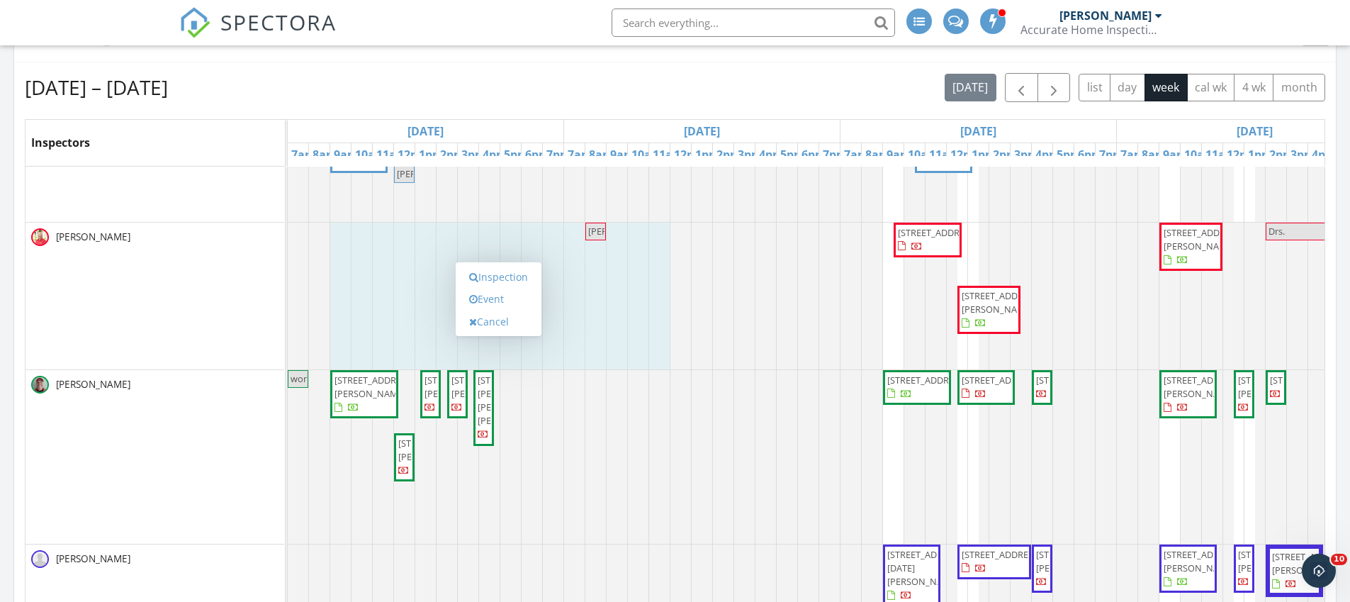
click at [288, 306] on div at bounding box center [288, 296] width 0 height 147
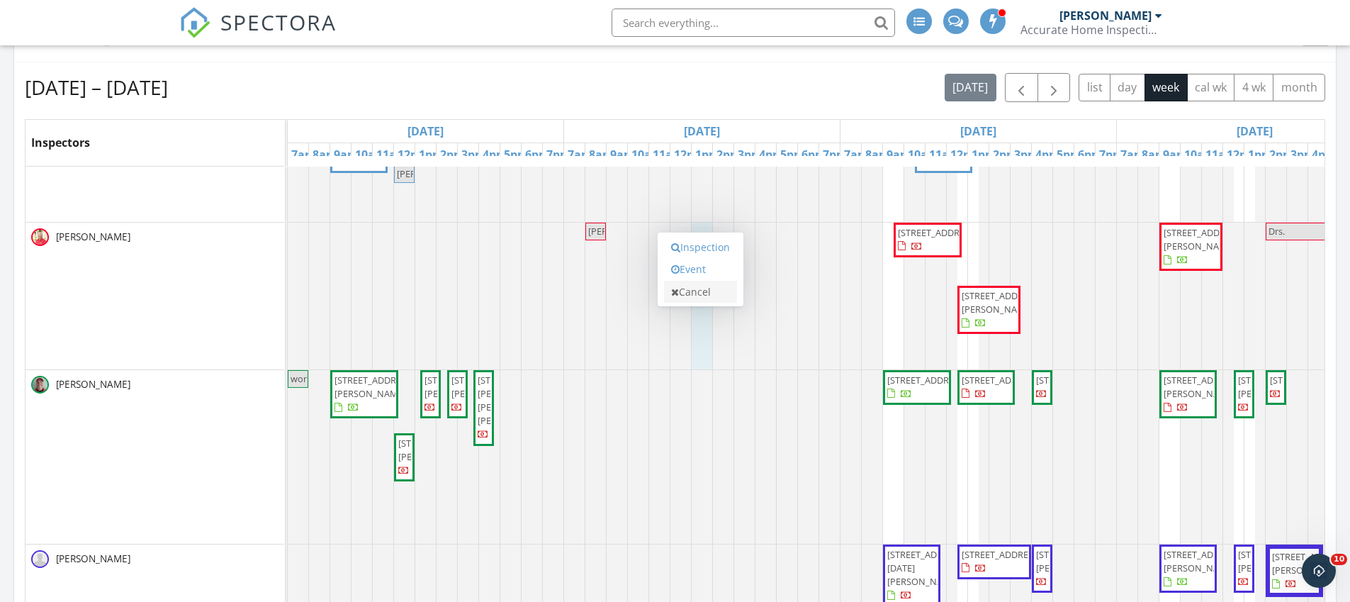
click at [703, 285] on link "Cancel" at bounding box center [700, 292] width 73 height 23
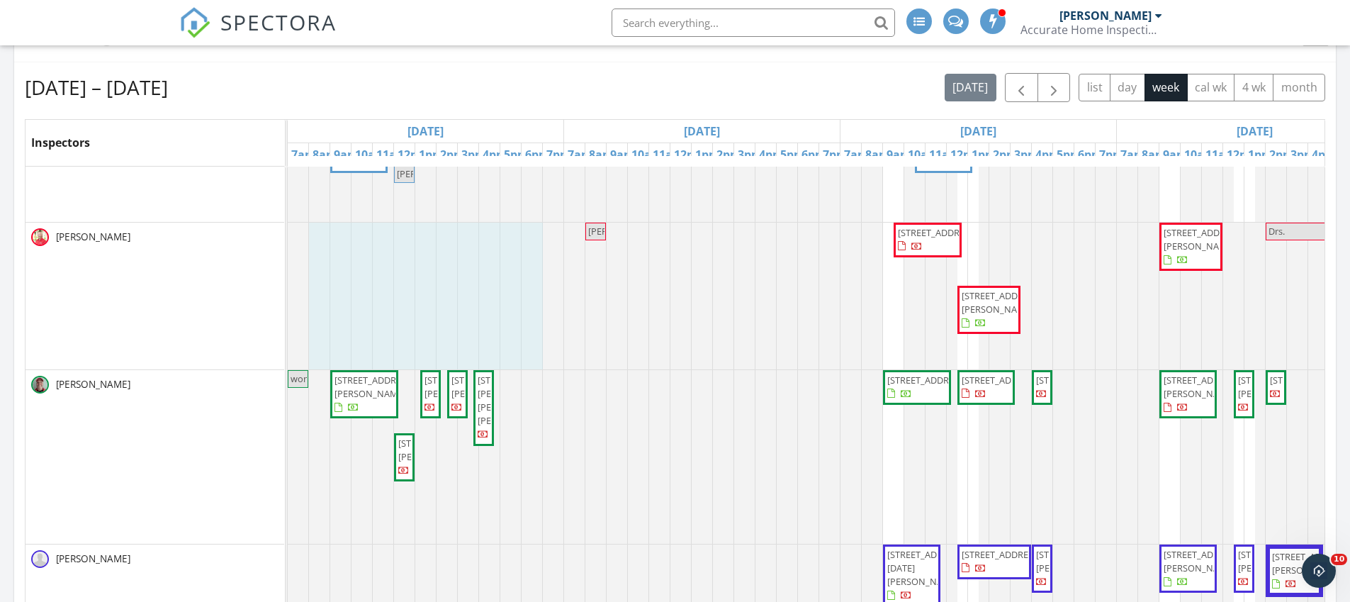
drag, startPoint x: 323, startPoint y: 315, endPoint x: 529, endPoint y: 300, distance: 206.7
click at [288, 300] on div at bounding box center [288, 296] width 0 height 147
click at [288, 432] on div at bounding box center [288, 457] width 0 height 174
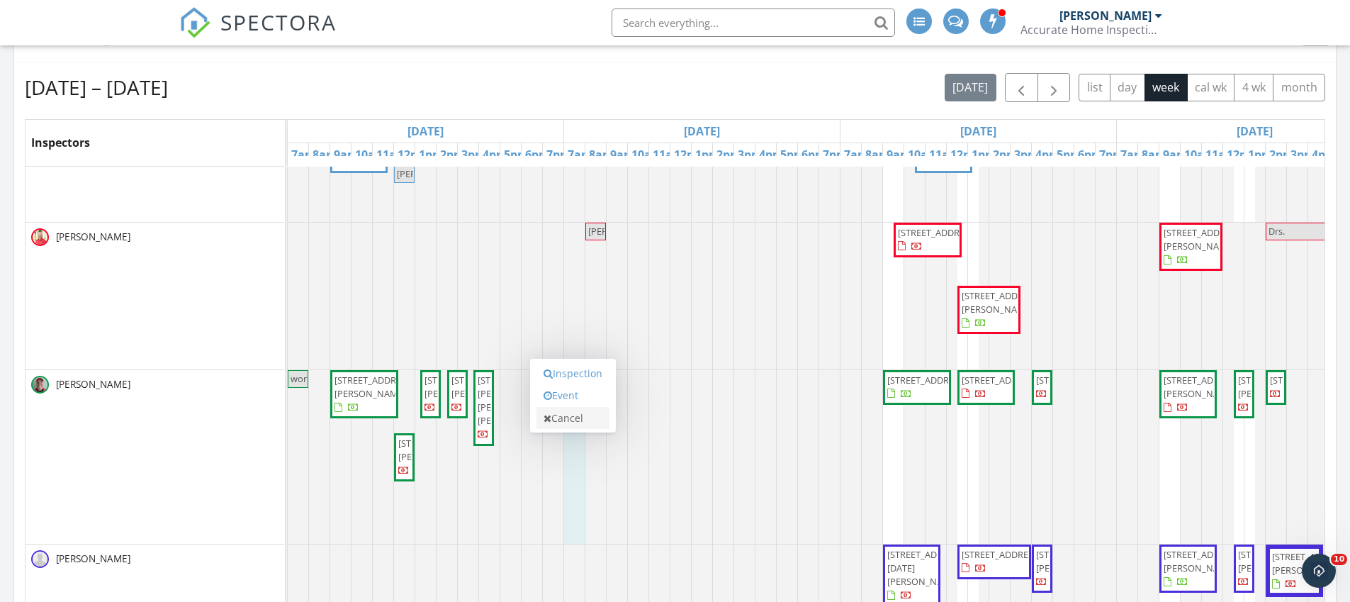
click at [561, 420] on link "Cancel" at bounding box center [572, 418] width 73 height 23
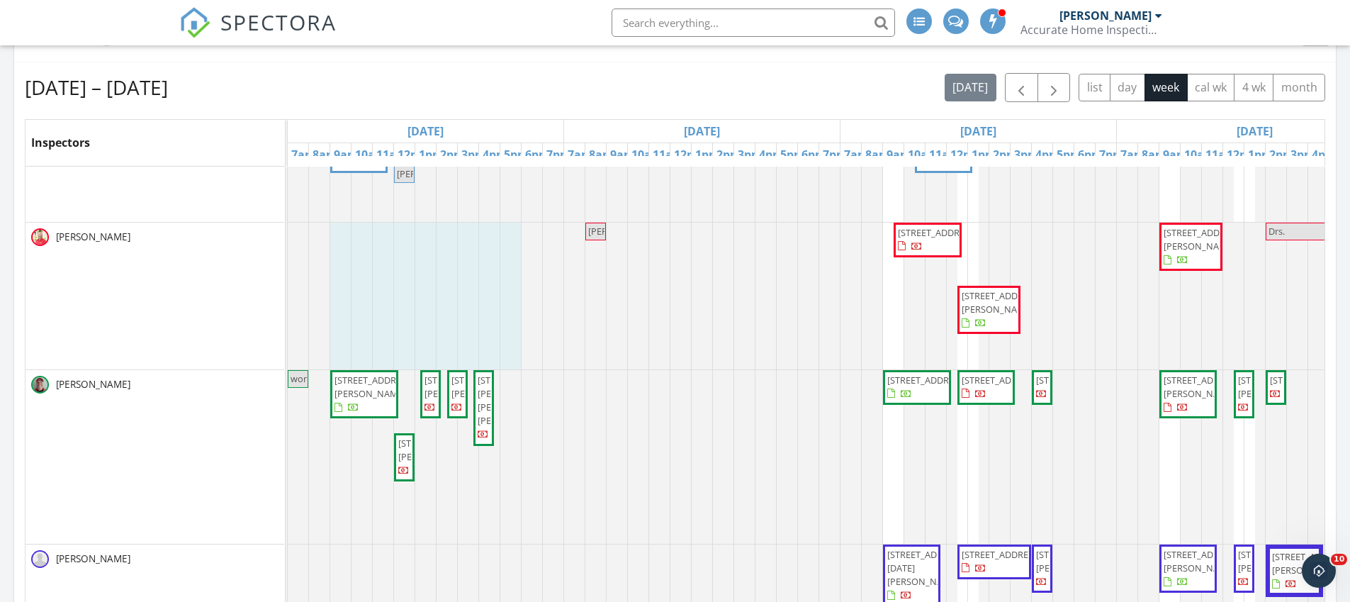
drag, startPoint x: 509, startPoint y: 332, endPoint x: 332, endPoint y: 316, distance: 177.1
click at [288, 316] on div at bounding box center [288, 296] width 0 height 147
click at [437, 298] on link "Cancel" at bounding box center [424, 302] width 73 height 23
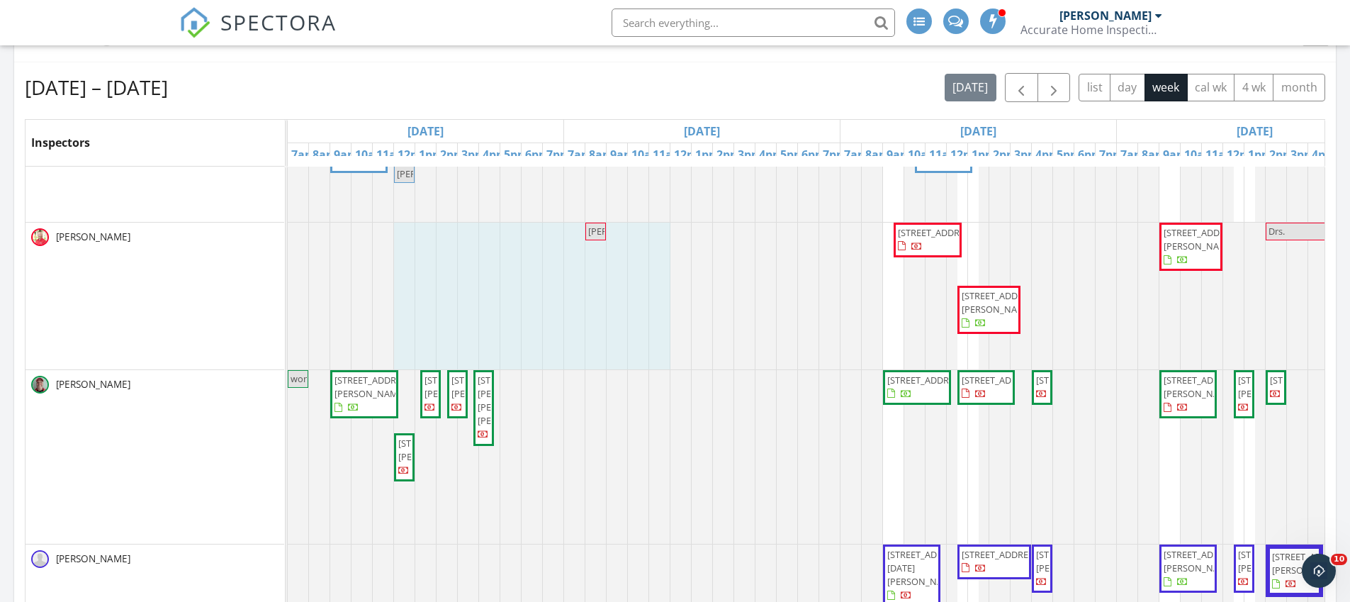
drag, startPoint x: 407, startPoint y: 320, endPoint x: 652, endPoint y: 313, distance: 245.3
click at [288, 313] on div at bounding box center [288, 296] width 0 height 147
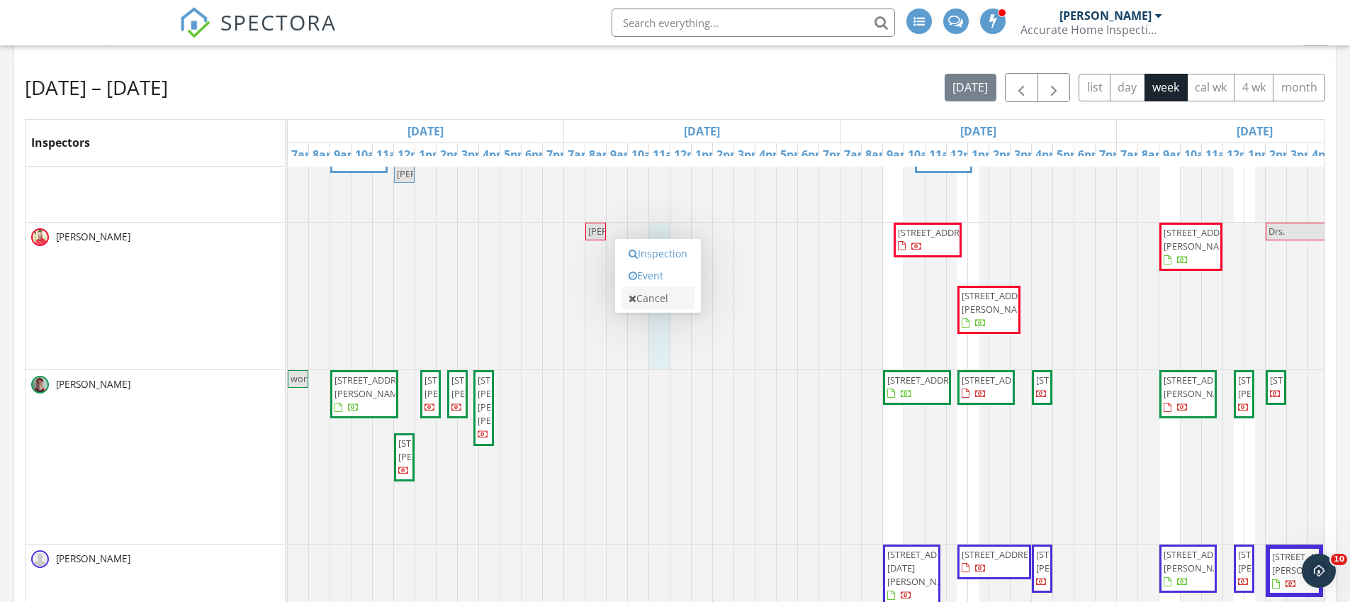
click at [656, 298] on link "Cancel" at bounding box center [657, 298] width 73 height 23
